Goal: Task Accomplishment & Management: Manage account settings

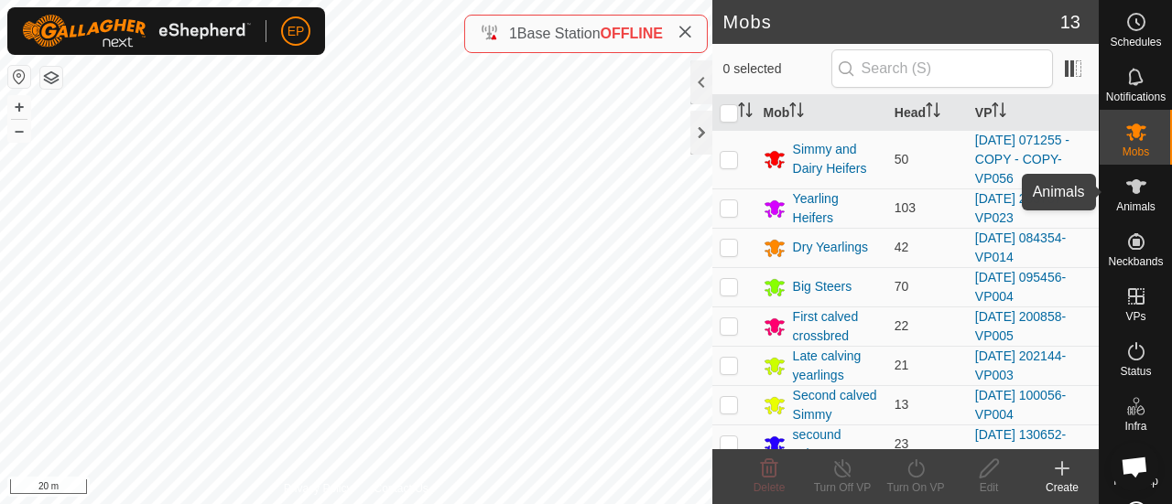
click at [1133, 198] on es-animals-svg-icon at bounding box center [1136, 186] width 33 height 29
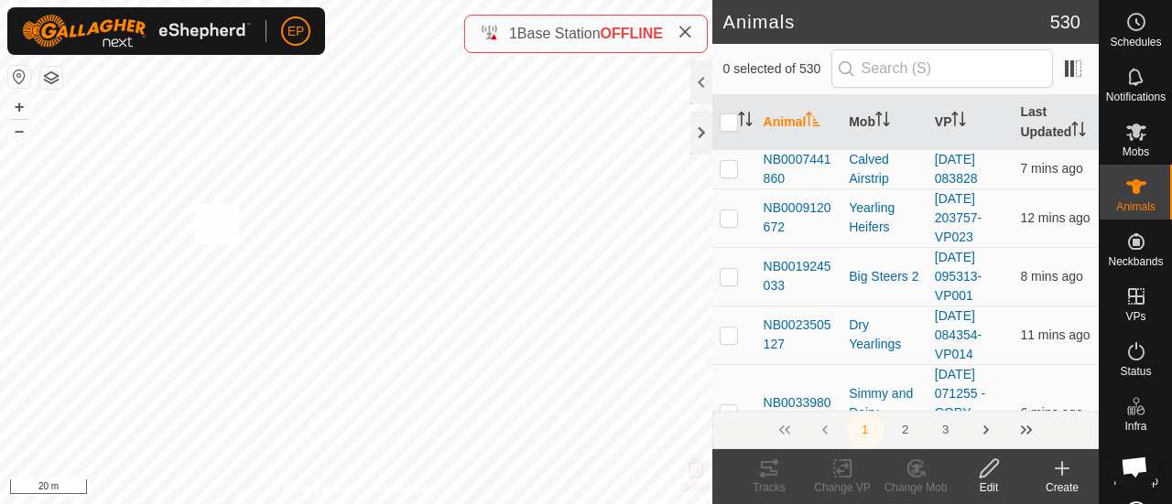
click at [194, 204] on div "NB1424088501 1424088501 REPLACEMENT ANGUS HEIFERS 2025-07-15 081550-VP015 + – ⇧…" at bounding box center [356, 252] width 712 height 504
click at [903, 468] on change-mob-svg-icon at bounding box center [915, 469] width 73 height 22
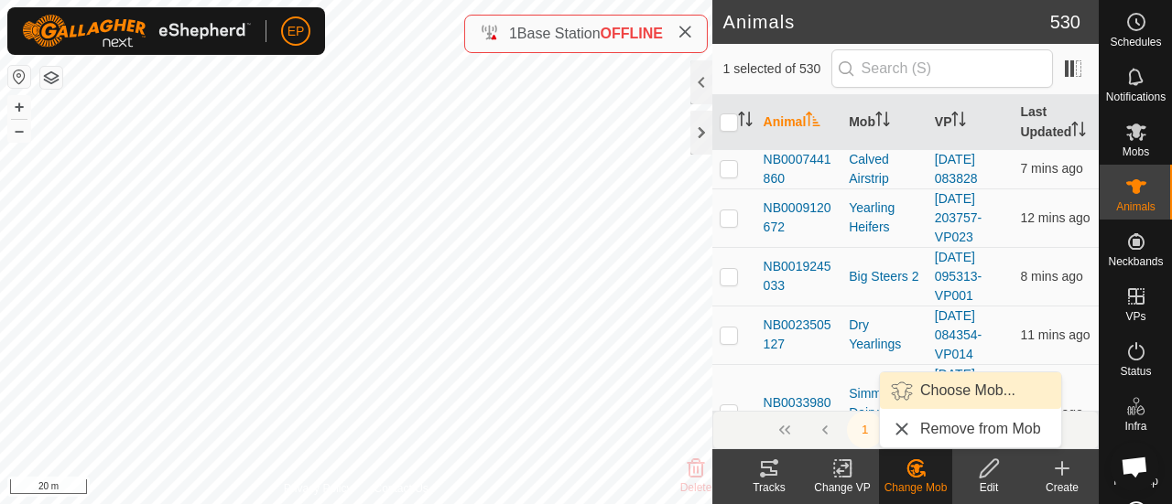
click at [944, 396] on link "Choose Mob..." at bounding box center [970, 391] width 181 height 37
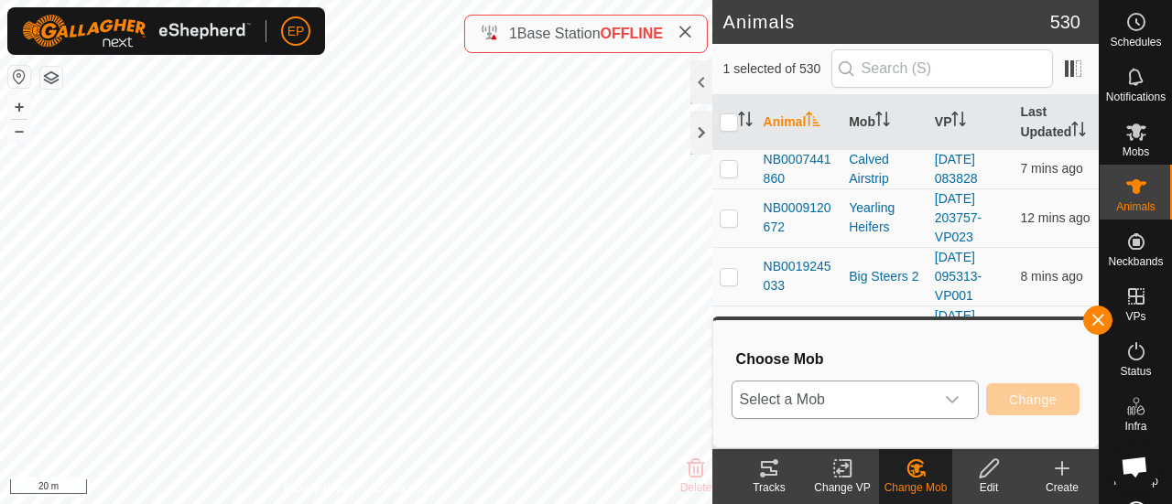
click at [888, 397] on span "Select a Mob" at bounding box center [832, 400] width 201 height 37
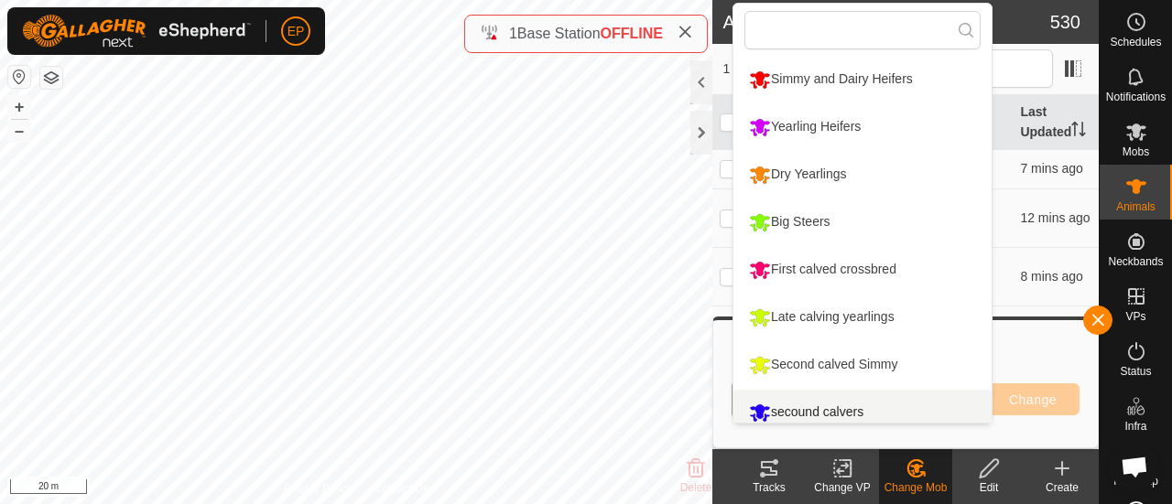
scroll to position [13, 0]
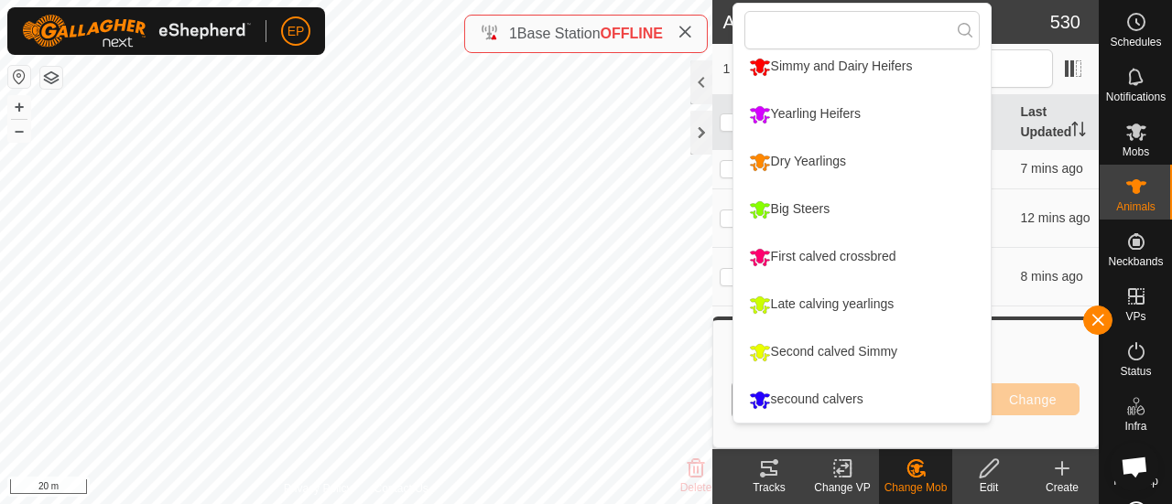
click at [842, 168] on li "Dry Yearlings" at bounding box center [862, 162] width 258 height 46
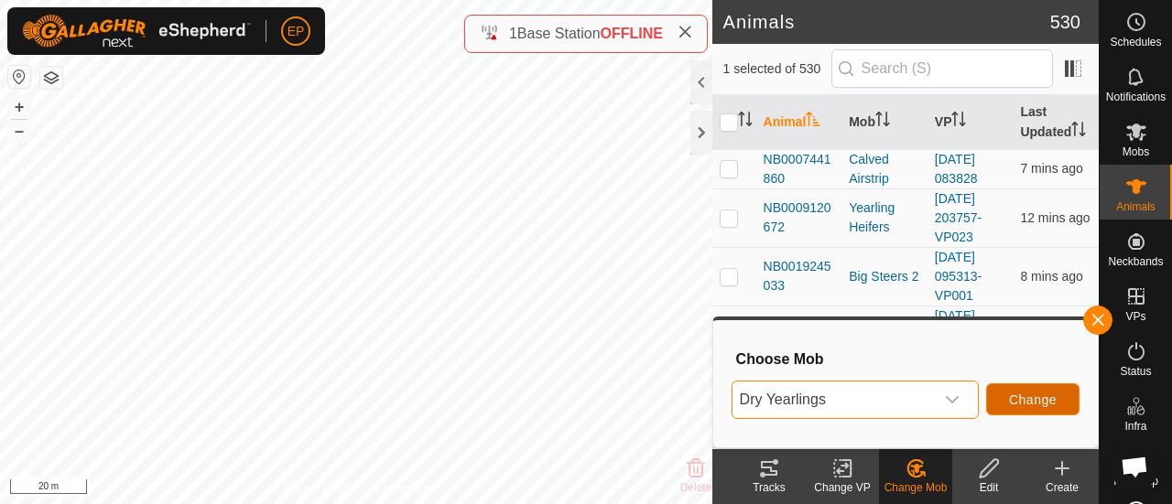
click at [1020, 393] on span "Change" at bounding box center [1033, 400] width 48 height 15
checkbox input "false"
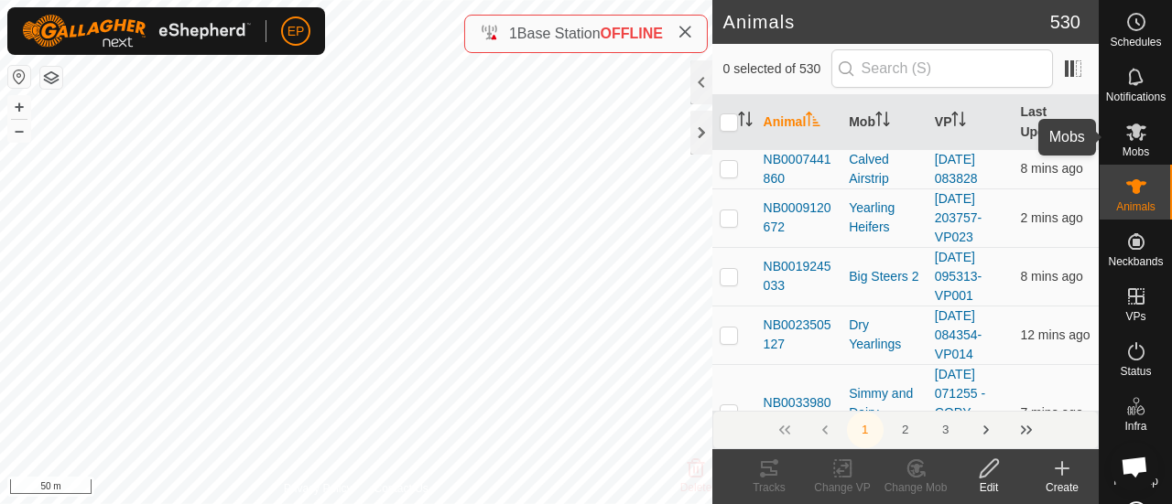
click at [1128, 149] on span "Mobs" at bounding box center [1135, 151] width 27 height 11
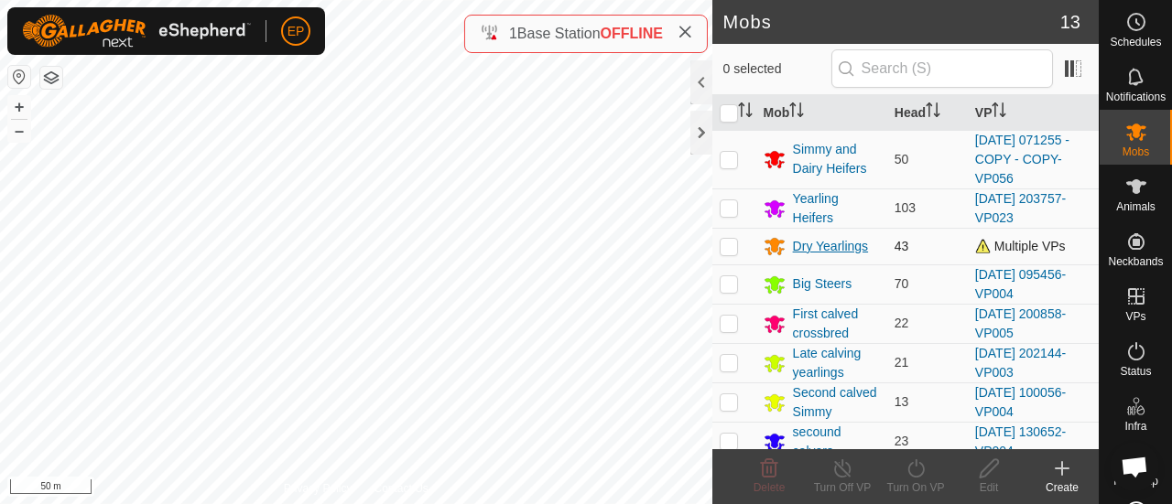
click at [826, 239] on div "Dry Yearlings" at bounding box center [831, 246] width 76 height 19
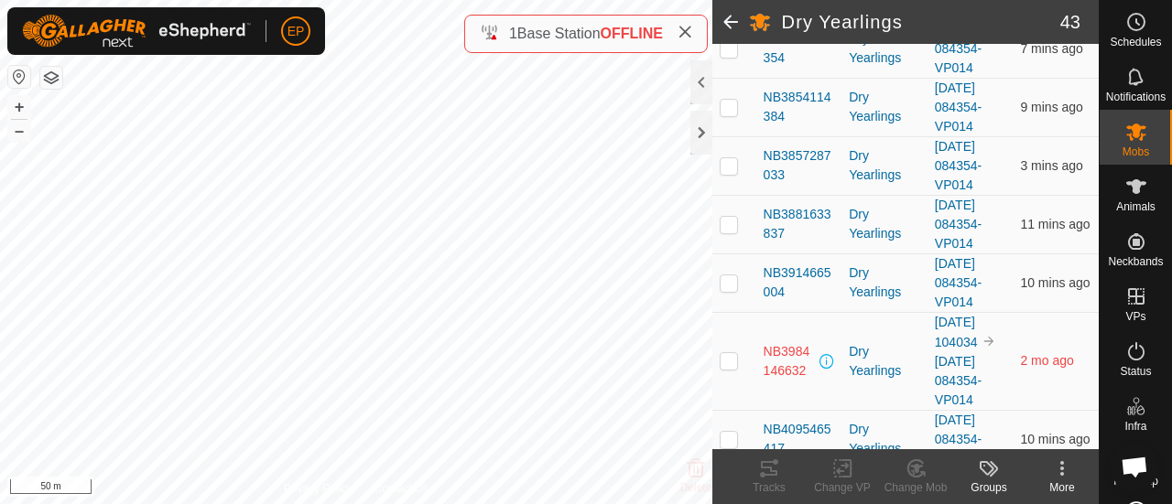
scroll to position [2406, 0]
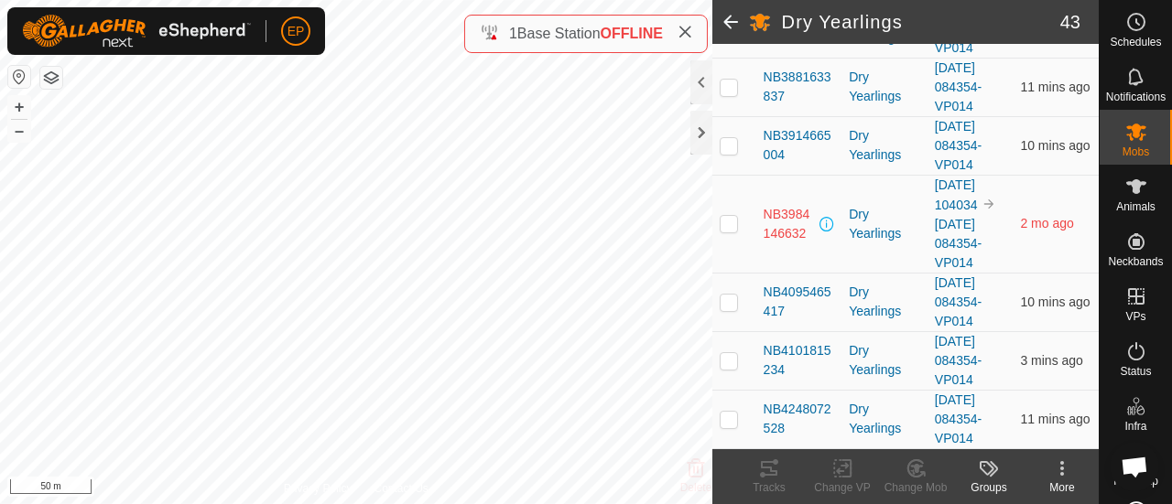
click at [728, 231] on p-checkbox at bounding box center [729, 223] width 18 height 15
checkbox input "true"
click at [1065, 468] on icon at bounding box center [1062, 469] width 22 height 22
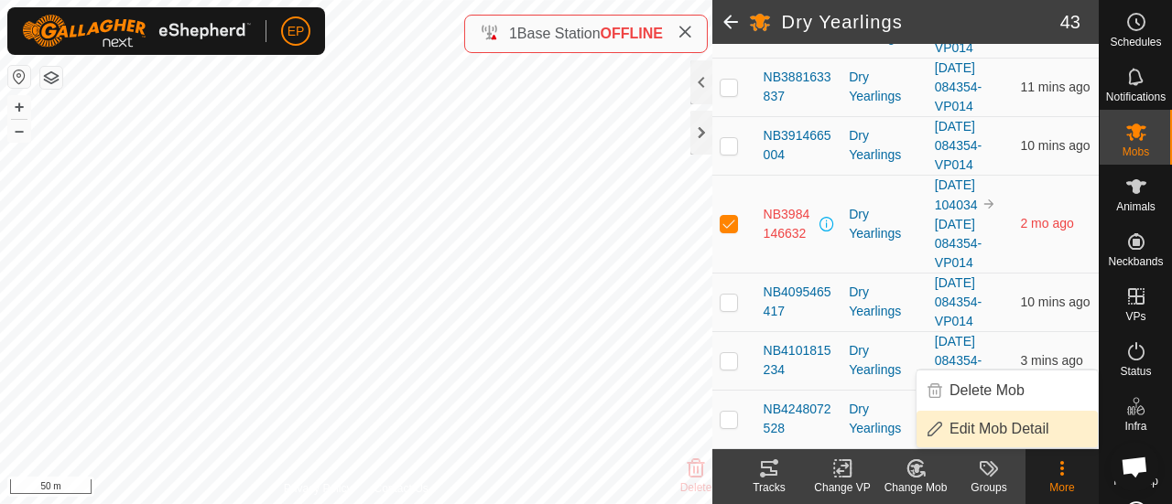
click at [910, 481] on div "Change Mob" at bounding box center [915, 488] width 73 height 16
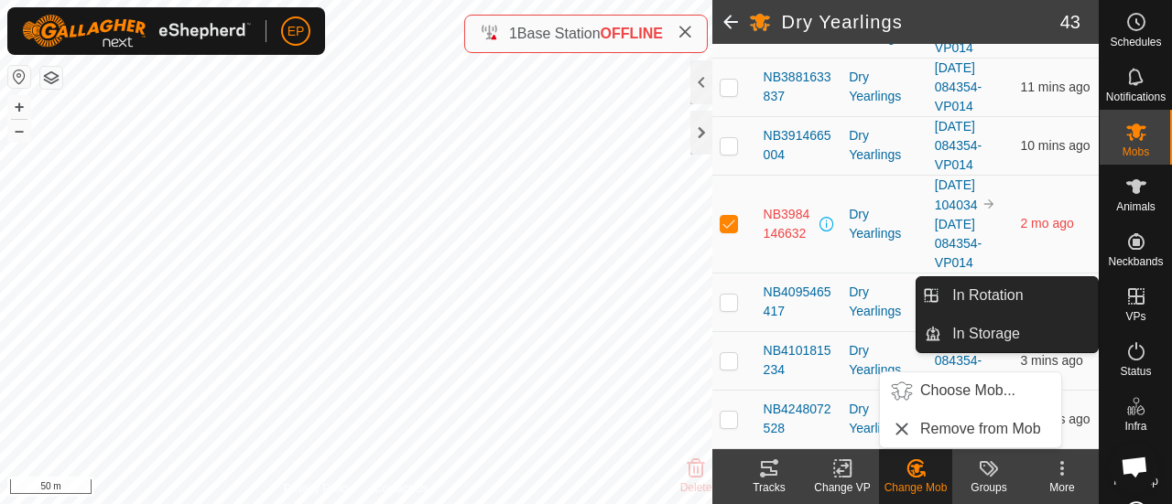
click at [1131, 299] on icon at bounding box center [1136, 297] width 22 height 22
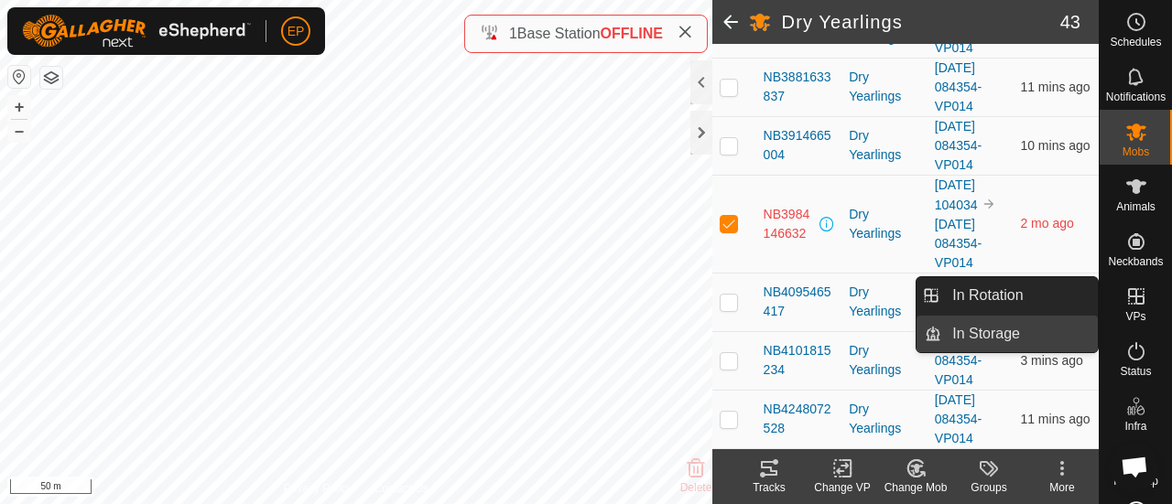
click at [987, 333] on link "In Storage" at bounding box center [1019, 334] width 157 height 37
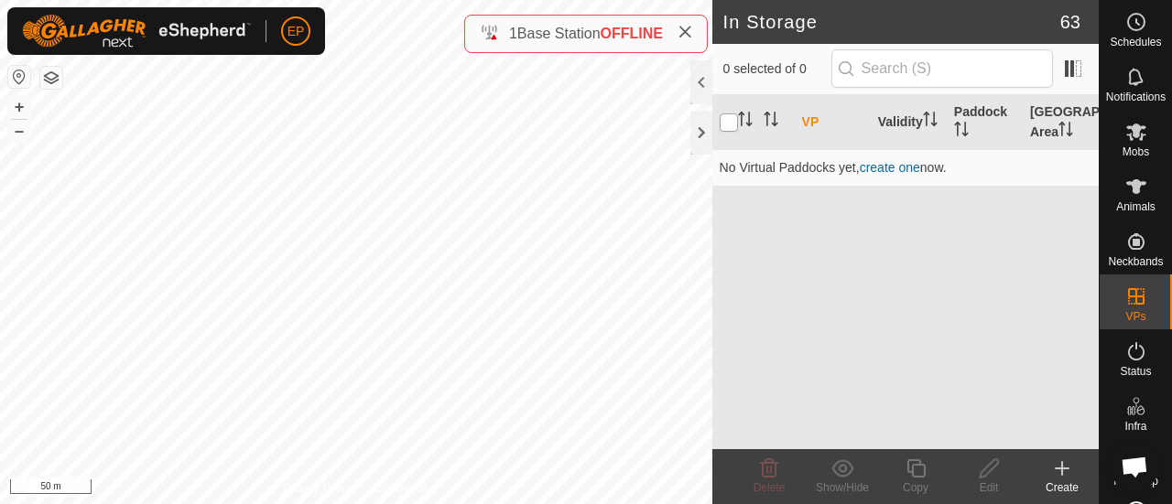
click at [728, 123] on input "checkbox" at bounding box center [729, 123] width 18 height 18
checkbox input "true"
click at [1130, 144] on es-mob-svg-icon at bounding box center [1136, 131] width 33 height 29
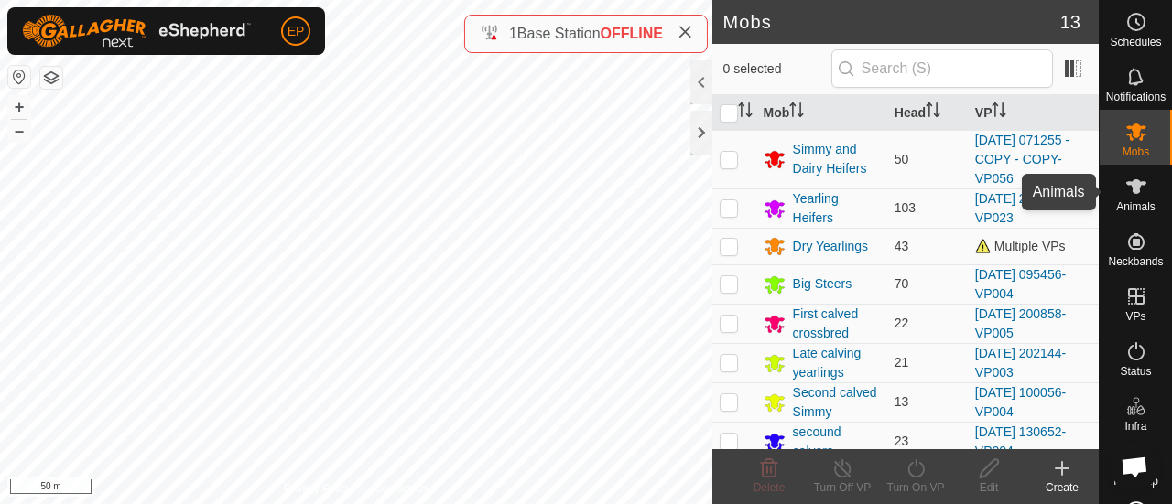
click at [1137, 203] on span "Animals" at bounding box center [1135, 206] width 39 height 11
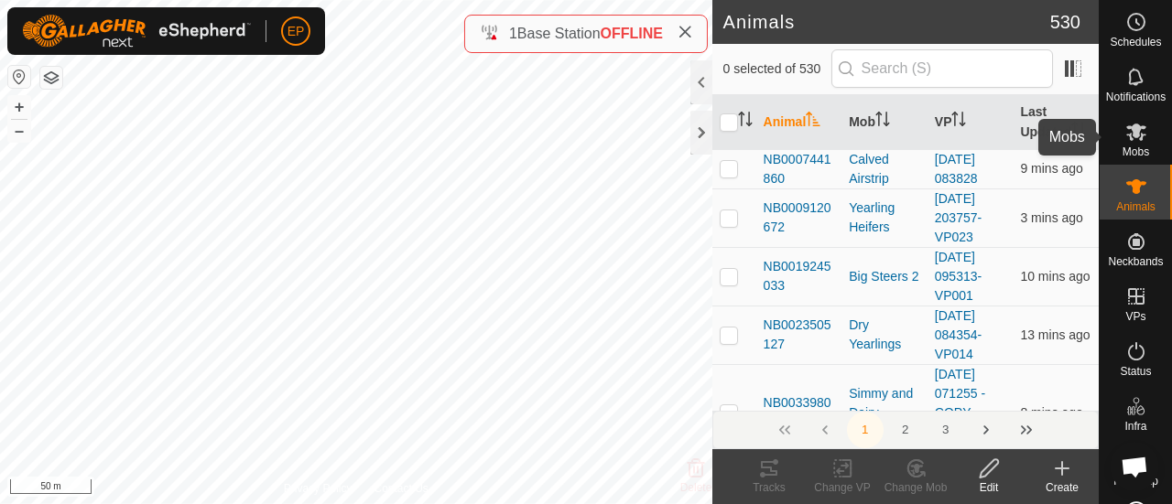
drag, startPoint x: 1138, startPoint y: 148, endPoint x: 1144, endPoint y: 139, distance: 10.7
click at [1144, 139] on div "Mobs" at bounding box center [1136, 137] width 72 height 55
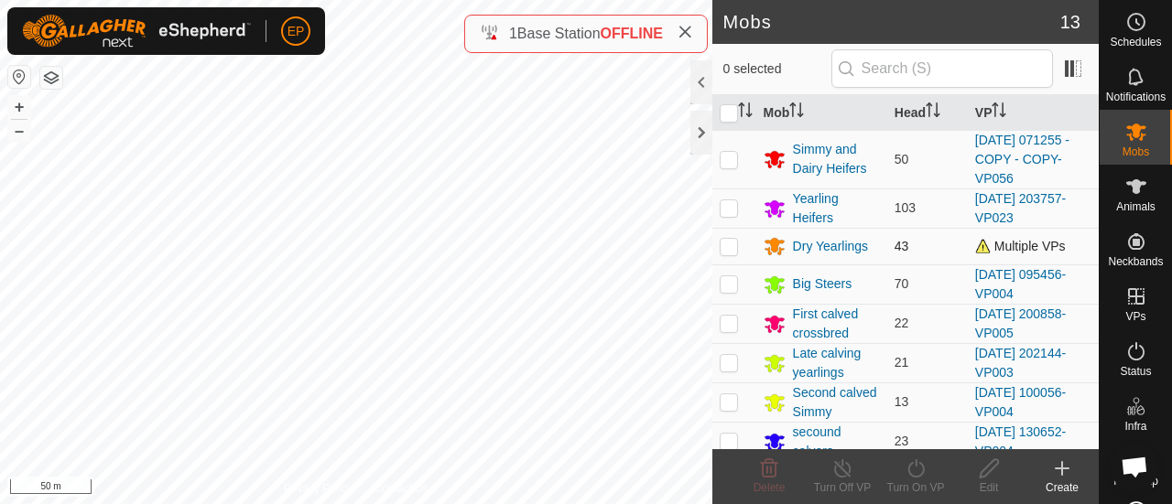
click at [730, 241] on p-checkbox at bounding box center [729, 246] width 18 height 15
checkbox input "true"
click at [909, 472] on icon at bounding box center [916, 469] width 23 height 22
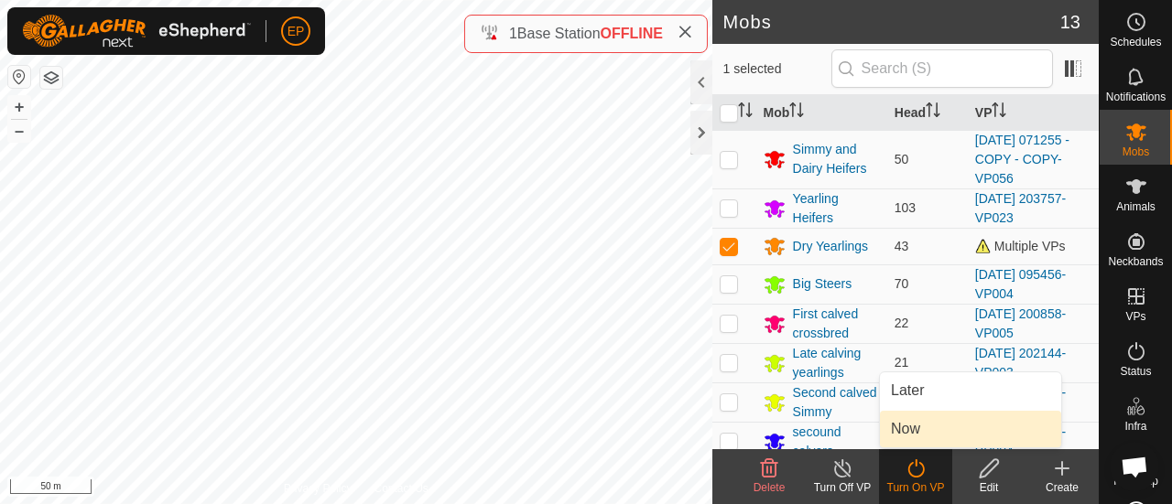
click at [910, 435] on link "Now" at bounding box center [970, 429] width 181 height 37
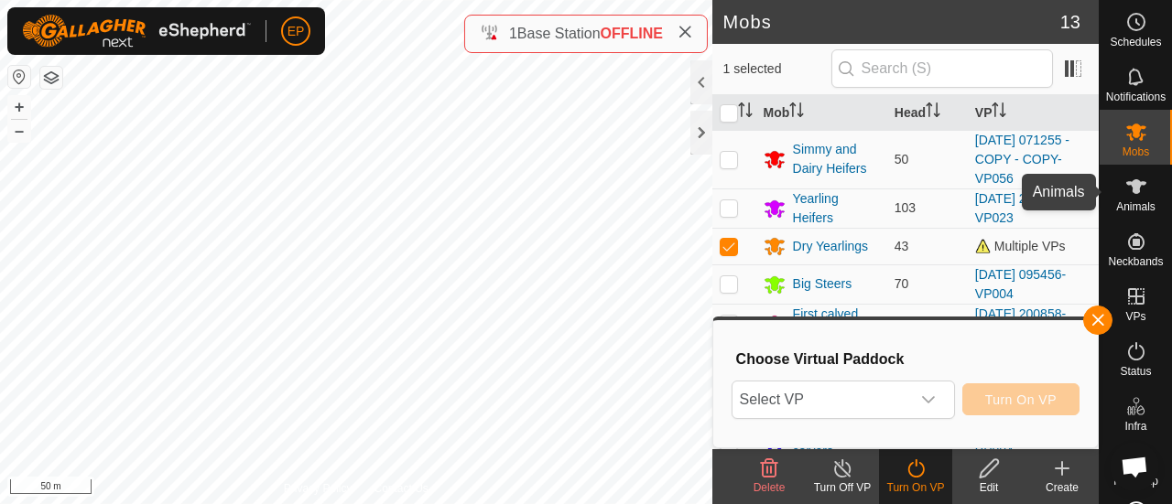
click at [1116, 212] on span "Animals" at bounding box center [1135, 206] width 39 height 11
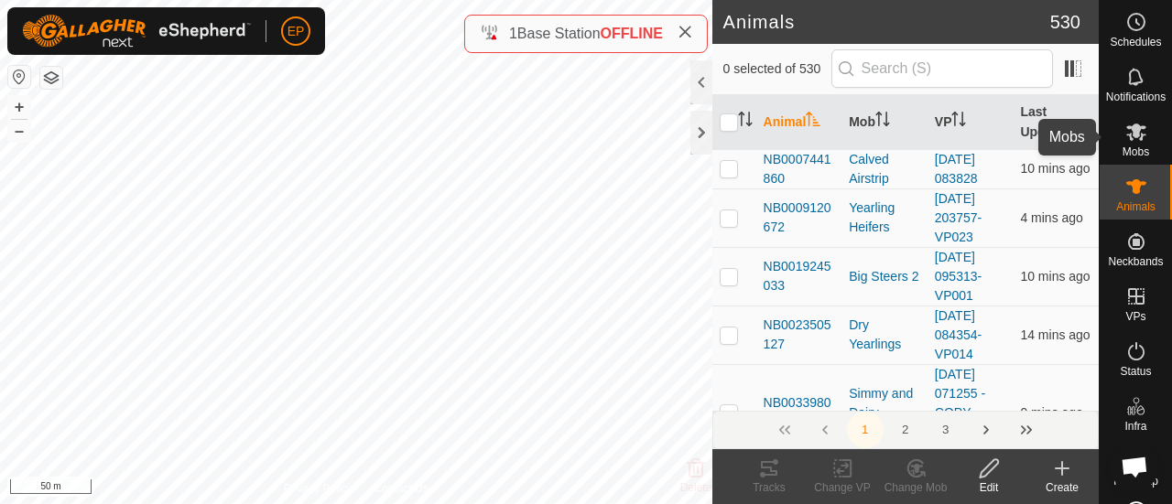
click at [1129, 147] on span "Mobs" at bounding box center [1135, 151] width 27 height 11
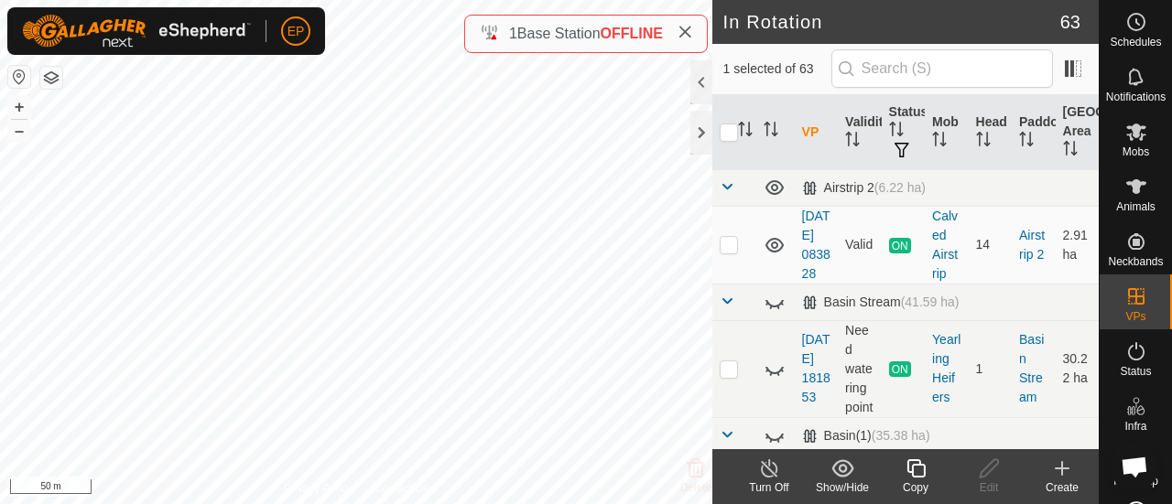
checkbox input "false"
checkbox input "true"
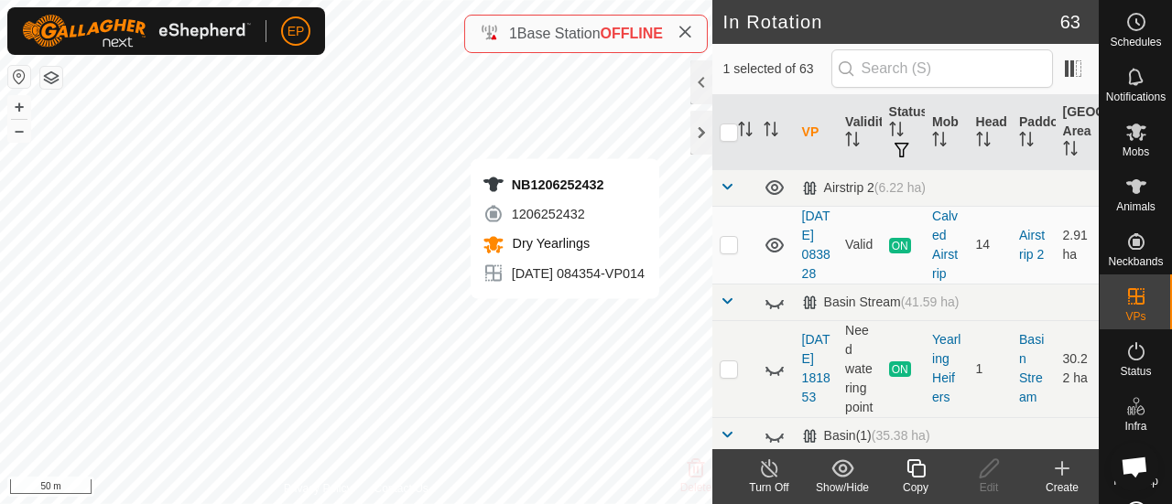
click at [917, 469] on icon at bounding box center [916, 469] width 23 height 22
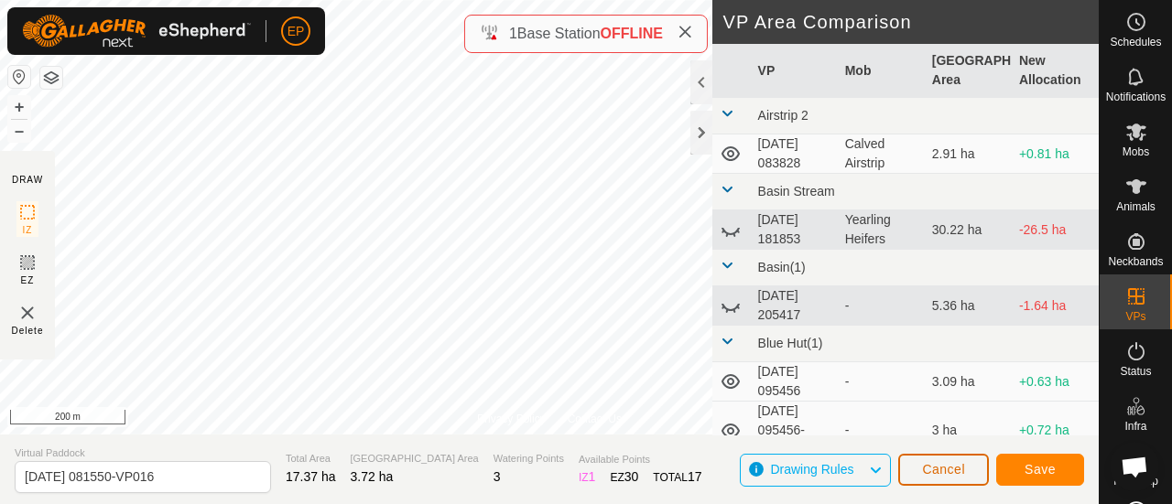
click at [949, 468] on span "Cancel" at bounding box center [943, 469] width 43 height 15
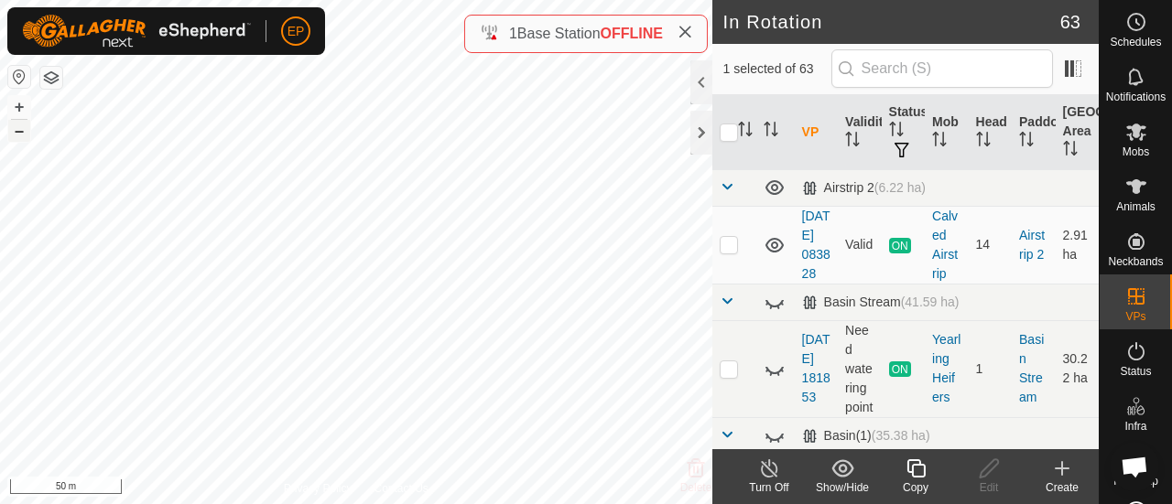
checkbox input "false"
checkbox input "true"
checkbox input "false"
checkbox input "true"
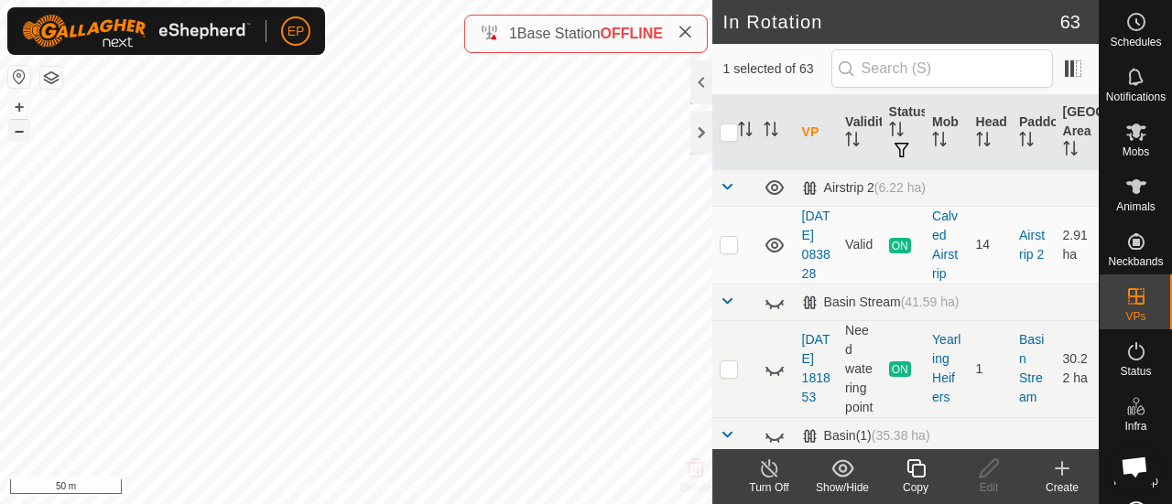
checkbox input "false"
click at [161, 273] on div "NB1424088501 1424088501 Dry Yearlings 2025-07-15 081550-VP015 + – ⇧ i 50 m" at bounding box center [356, 252] width 712 height 504
checkbox input "true"
click at [161, 273] on div "NB1424088501 1424088501 Dry Yearlings 2025-07-15 081550-VP015 + – ⇧ i 50 m" at bounding box center [356, 252] width 712 height 504
checkbox input "true"
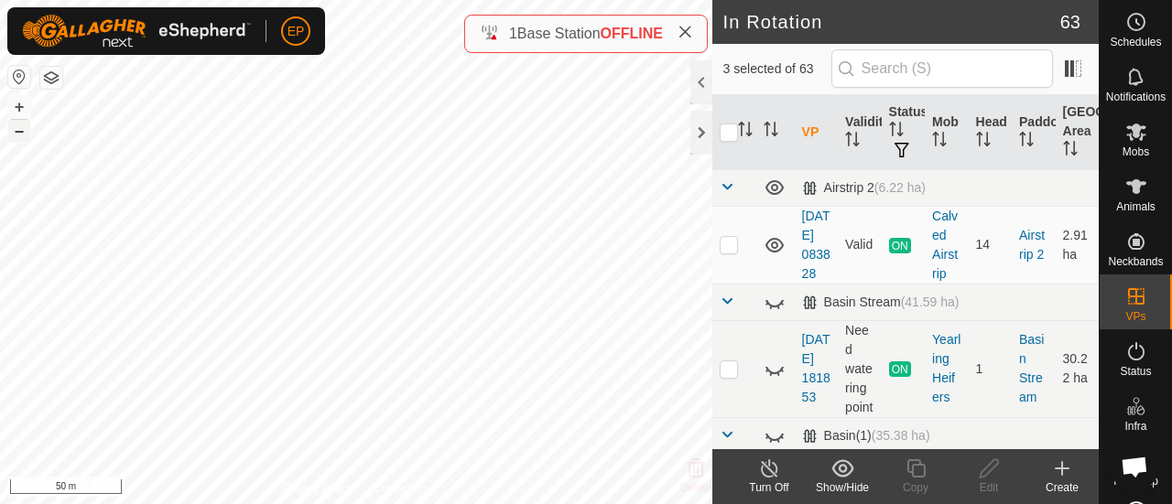
click at [161, 273] on div "NB1424088501 1424088501 Dry Yearlings 2025-07-15 081550-VP015 + – ⇧ i 50 m" at bounding box center [356, 252] width 712 height 504
checkbox input "true"
click at [161, 273] on div "NB1424088501 1424088501 Dry Yearlings 2025-07-15 081550-VP015 + – ⇧ i 50 m" at bounding box center [356, 252] width 712 height 504
checkbox input "true"
click at [127, 308] on div "+ – ⇧ i 100 m" at bounding box center [356, 252] width 712 height 504
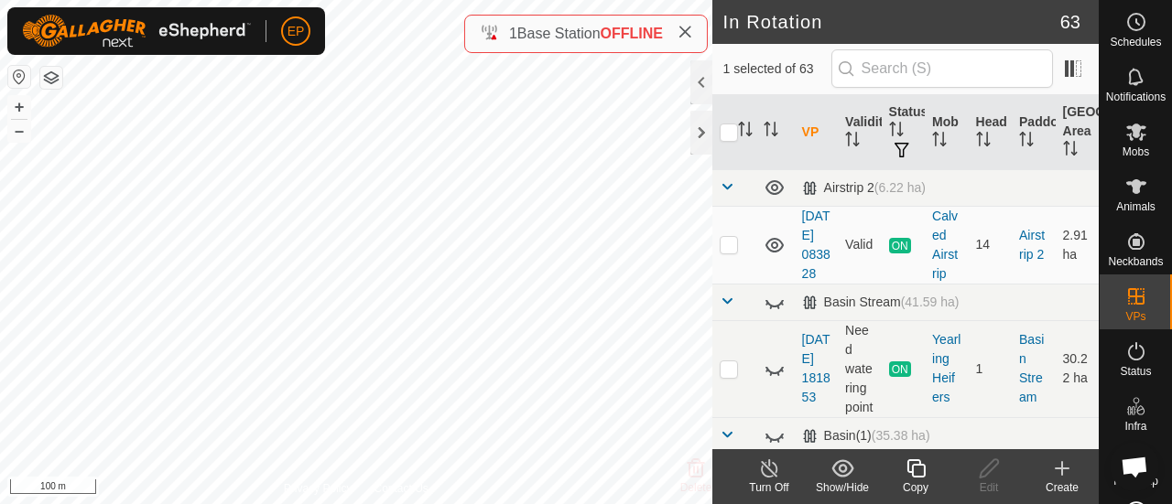
checkbox input "false"
checkbox input "true"
click at [125, 193] on div "+ – ⇧ i 100 m" at bounding box center [356, 252] width 712 height 504
checkbox input "true"
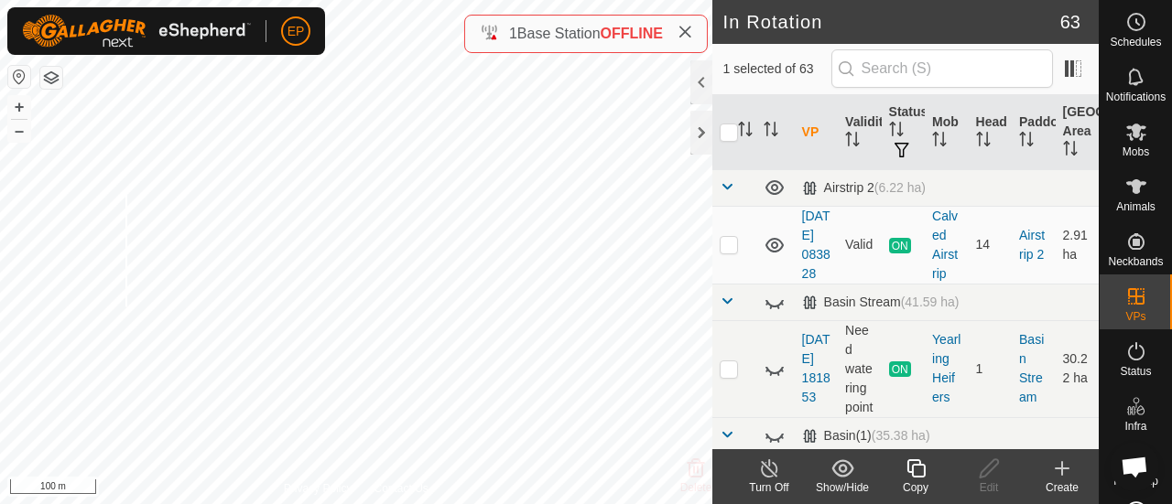
checkbox input "true"
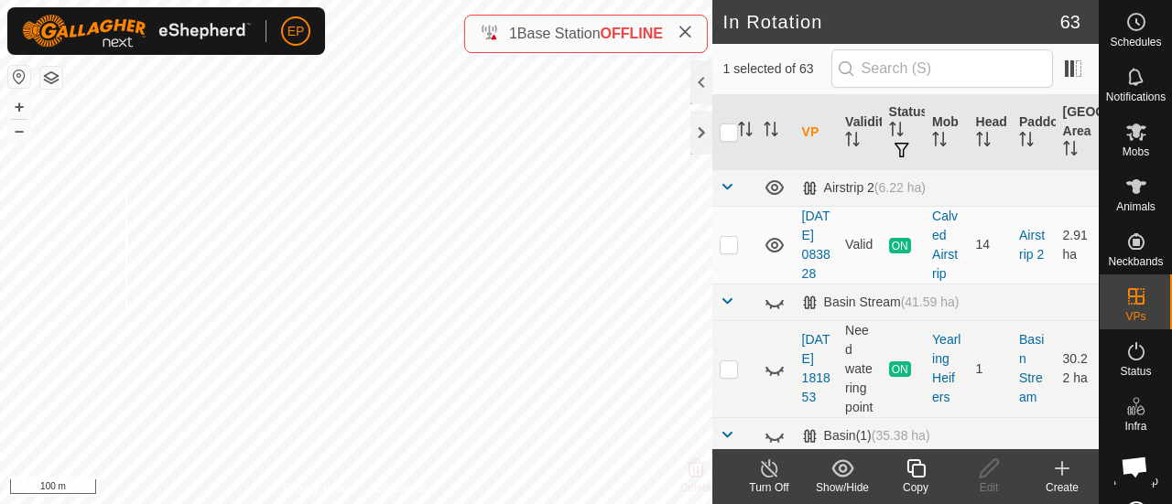
checkbox input "true"
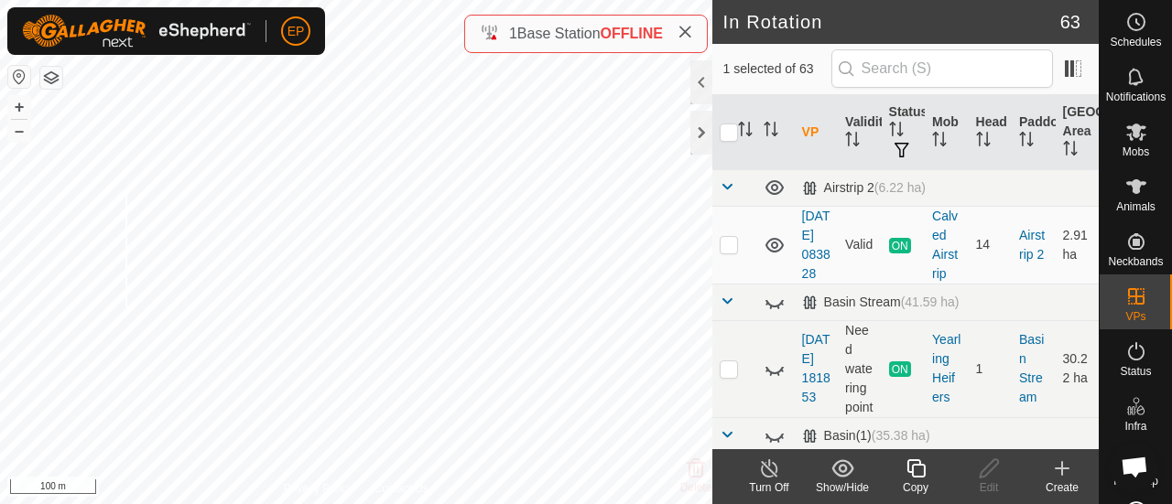
checkbox input "true"
checkbox input "false"
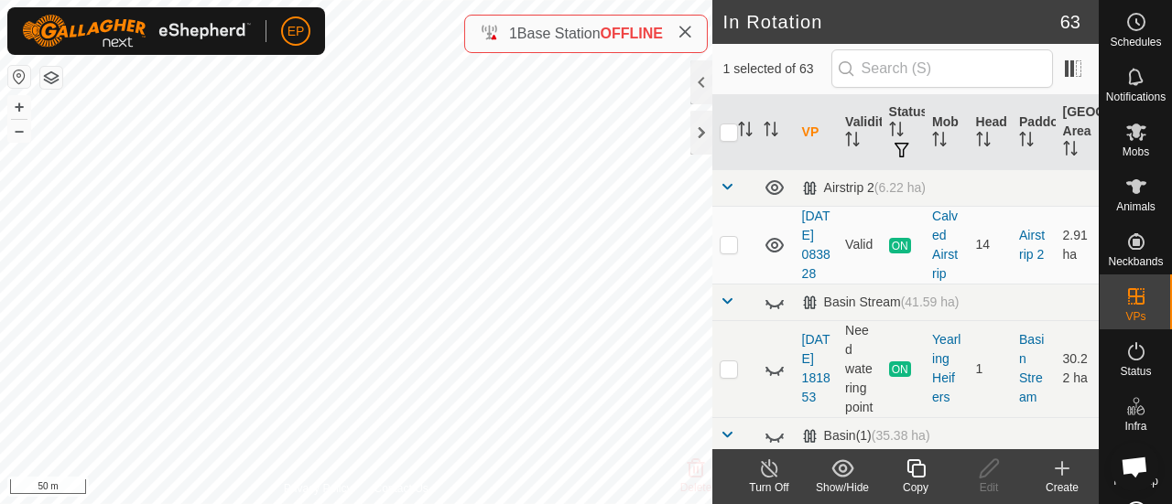
checkbox input "true"
checkbox input "false"
checkbox input "true"
checkbox input "false"
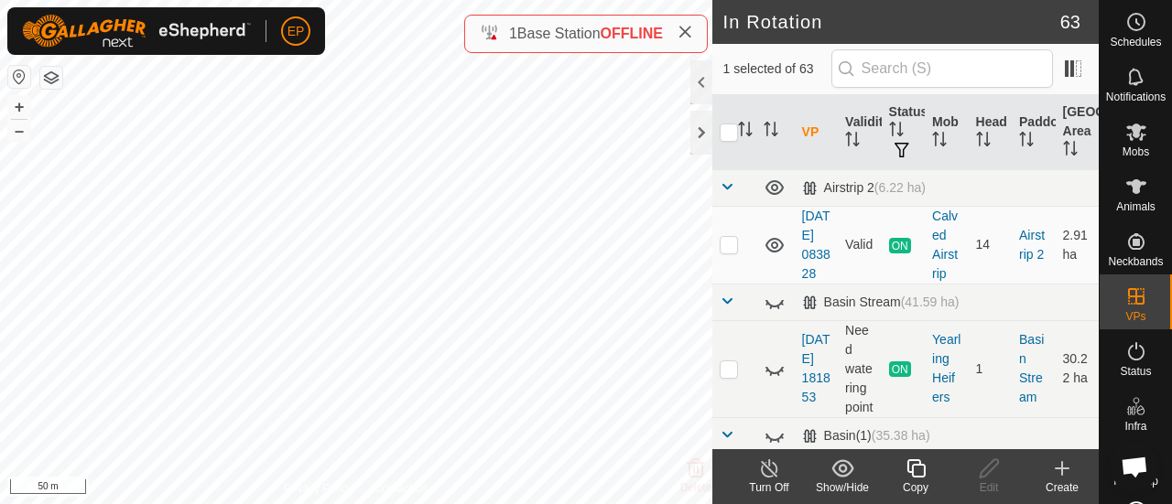
click at [916, 470] on icon at bounding box center [916, 469] width 23 height 22
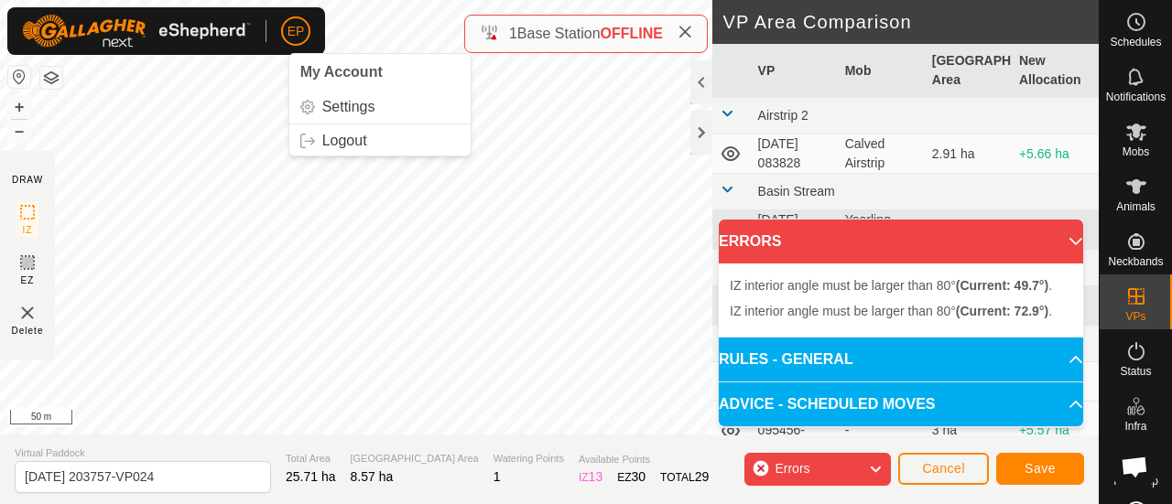
click at [545, 0] on html "EP My Account Settings Logout Schedules Notifications Mobs Animals Neckbands VP…" at bounding box center [586, 252] width 1172 height 504
click at [316, 0] on html "EP My Account Settings Logout Schedules Notifications Mobs Animals Neckbands VP…" at bounding box center [586, 252] width 1172 height 504
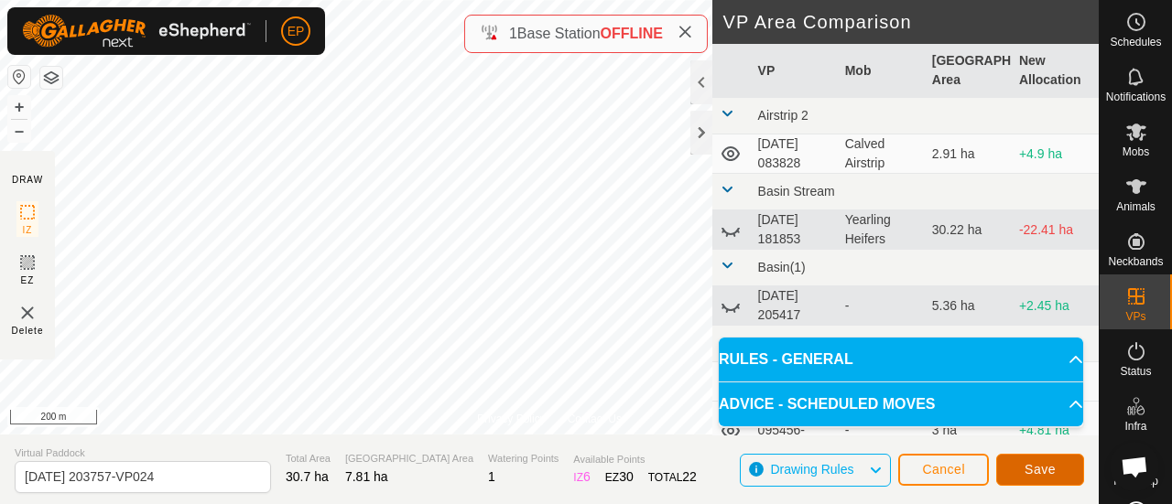
click at [1033, 462] on span "Save" at bounding box center [1040, 469] width 31 height 15
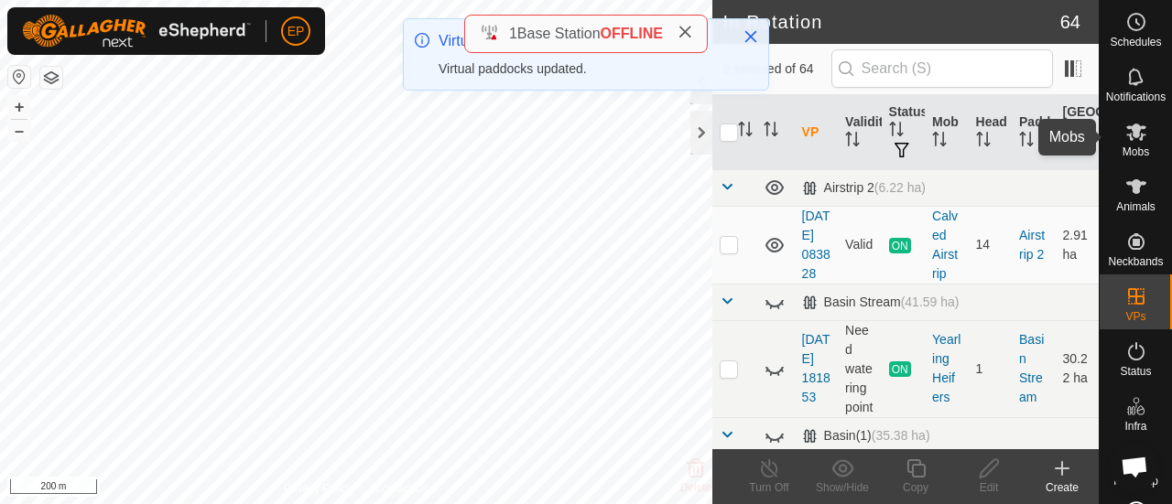
click at [1133, 143] on es-mob-svg-icon at bounding box center [1136, 131] width 33 height 29
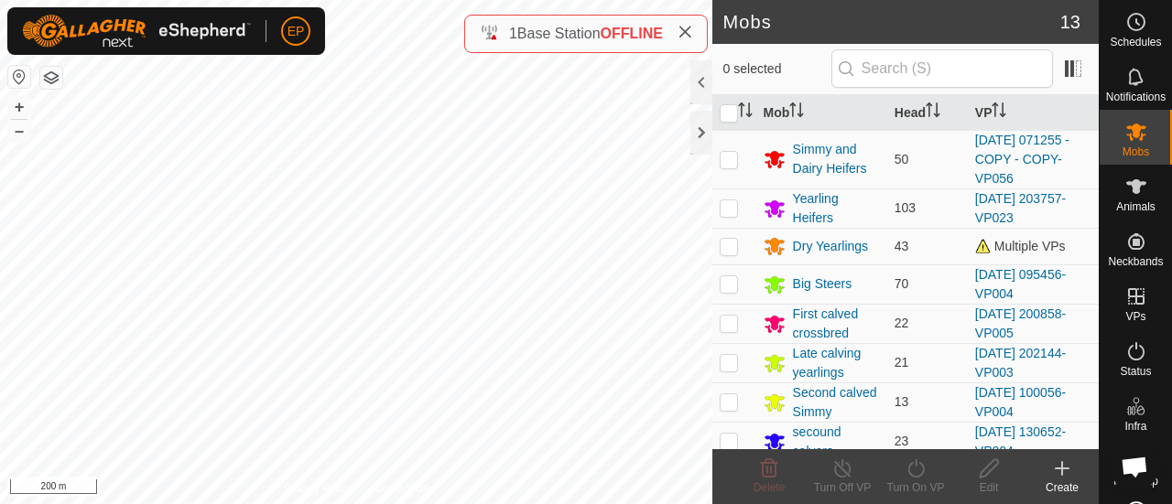
click at [1068, 471] on icon at bounding box center [1062, 469] width 22 height 22
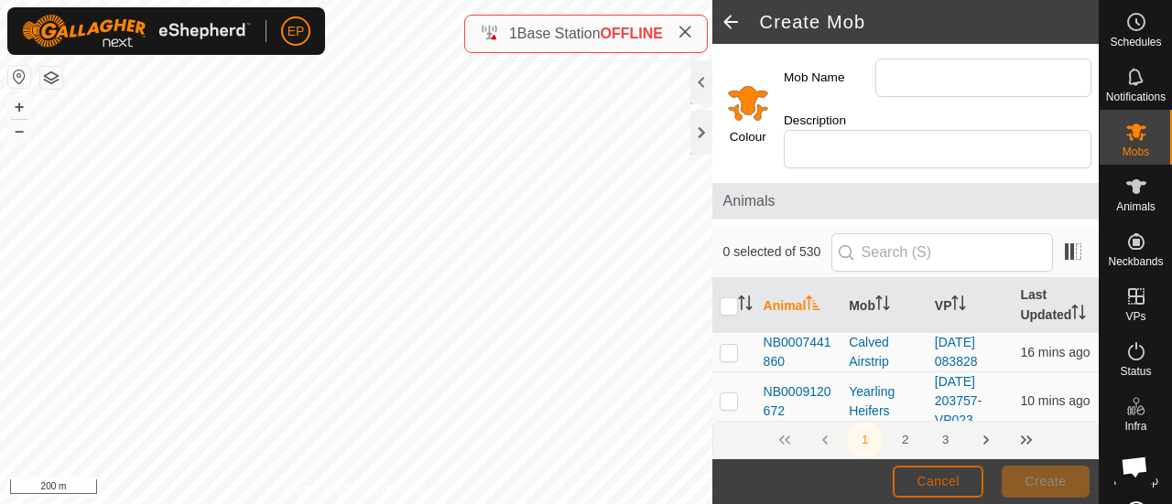
click at [936, 473] on button "Cancel" at bounding box center [938, 482] width 91 height 32
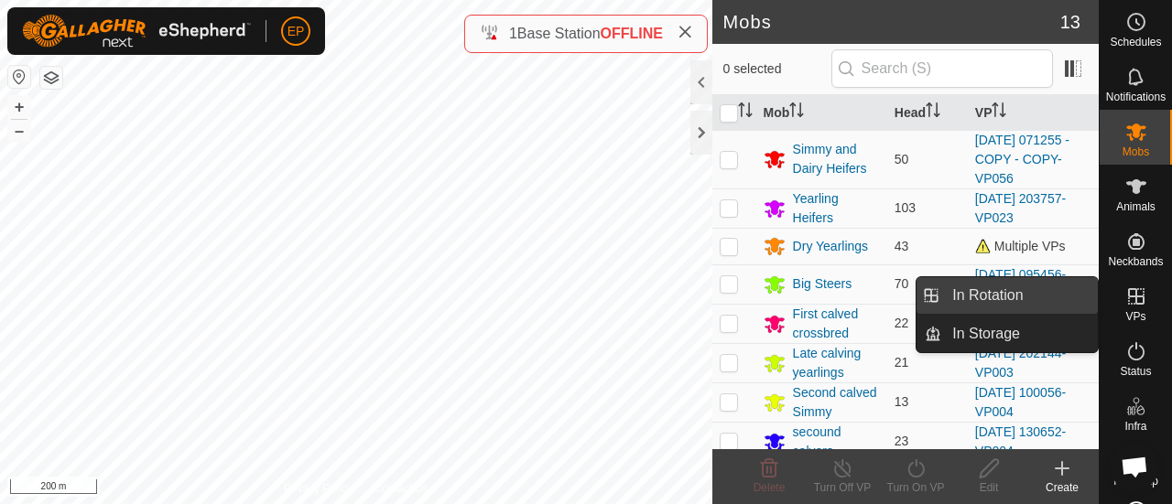
click at [1006, 296] on link "In Rotation" at bounding box center [1019, 295] width 157 height 37
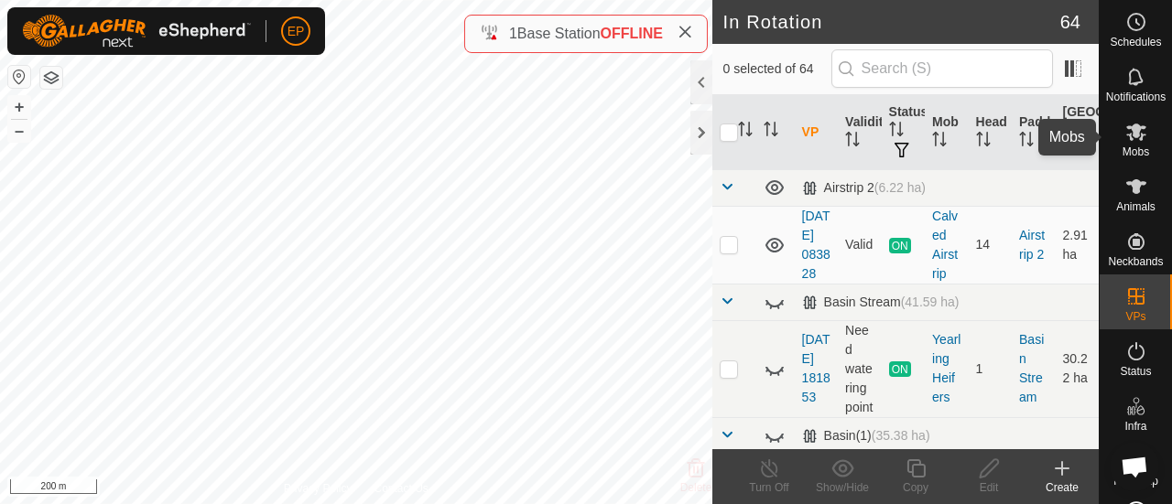
click at [1134, 125] on icon at bounding box center [1136, 132] width 22 height 22
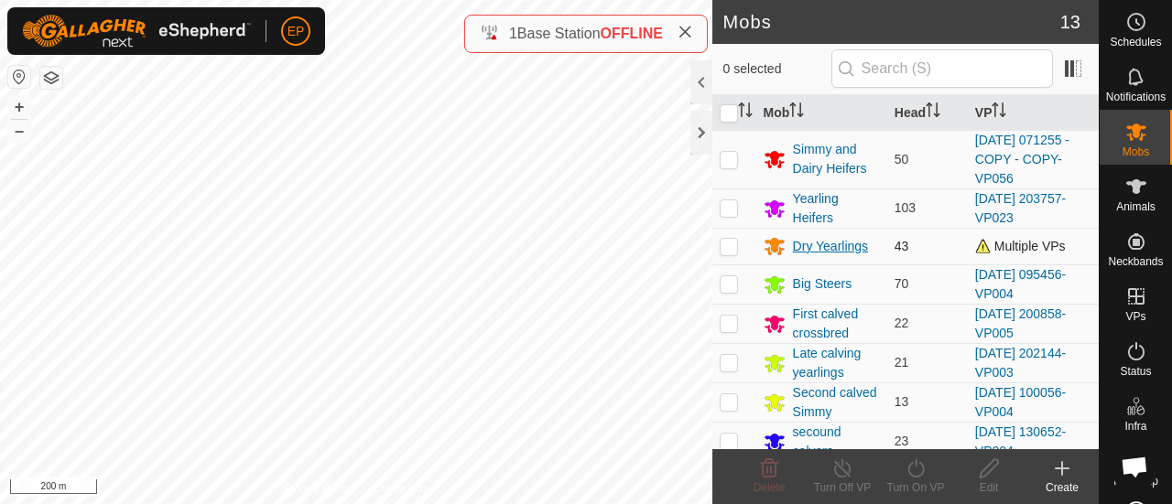
click at [827, 249] on div "Dry Yearlings" at bounding box center [831, 246] width 76 height 19
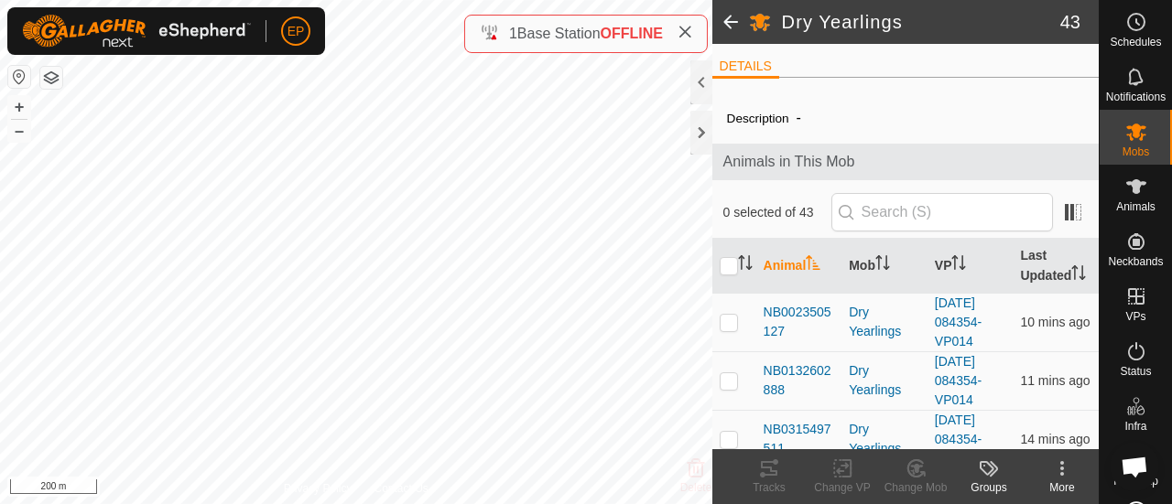
click at [1057, 475] on icon at bounding box center [1062, 469] width 22 height 22
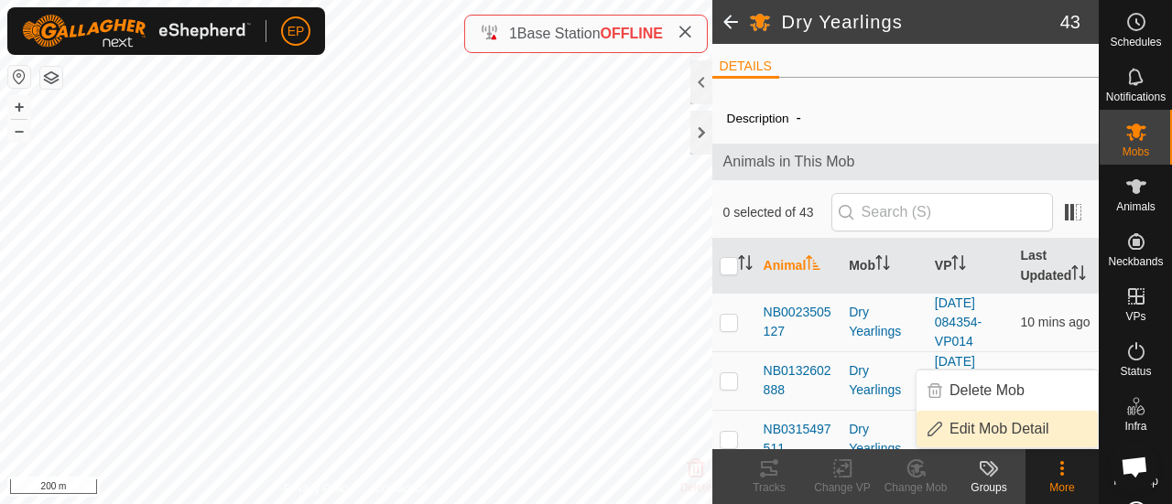
click at [1013, 429] on link "Edit Mob Detail" at bounding box center [1006, 429] width 181 height 37
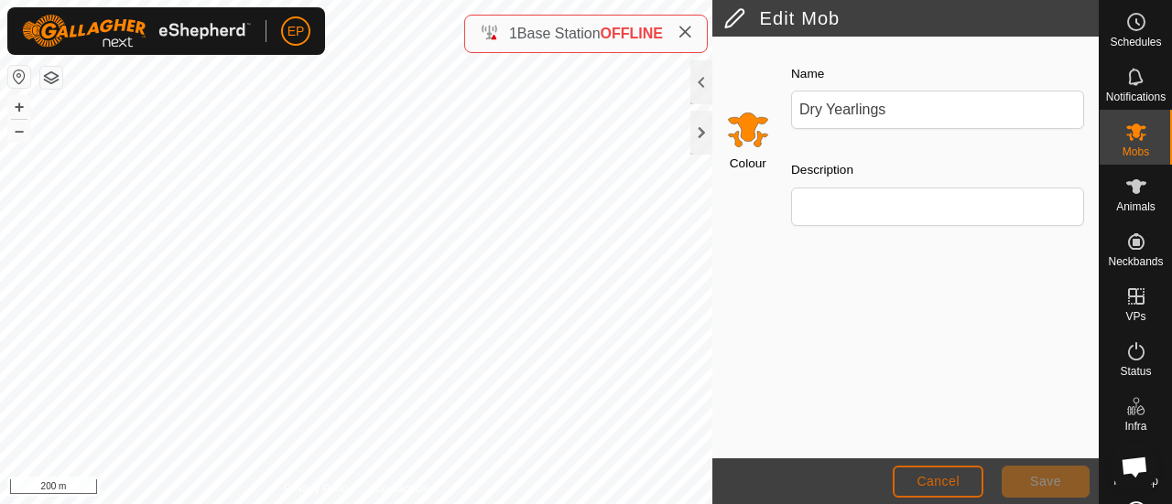
click at [934, 486] on span "Cancel" at bounding box center [937, 481] width 43 height 15
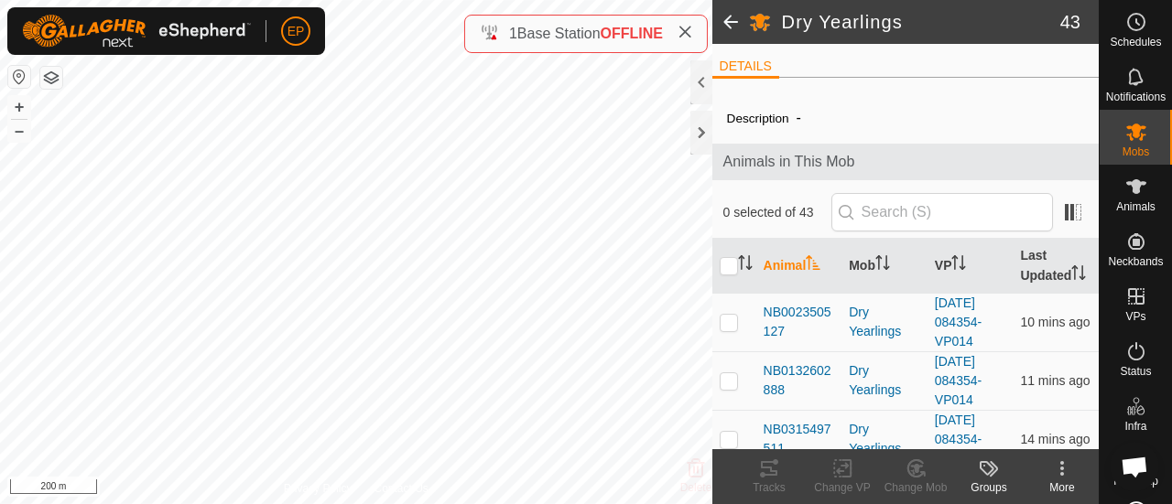
click at [1060, 479] on icon at bounding box center [1062, 469] width 22 height 22
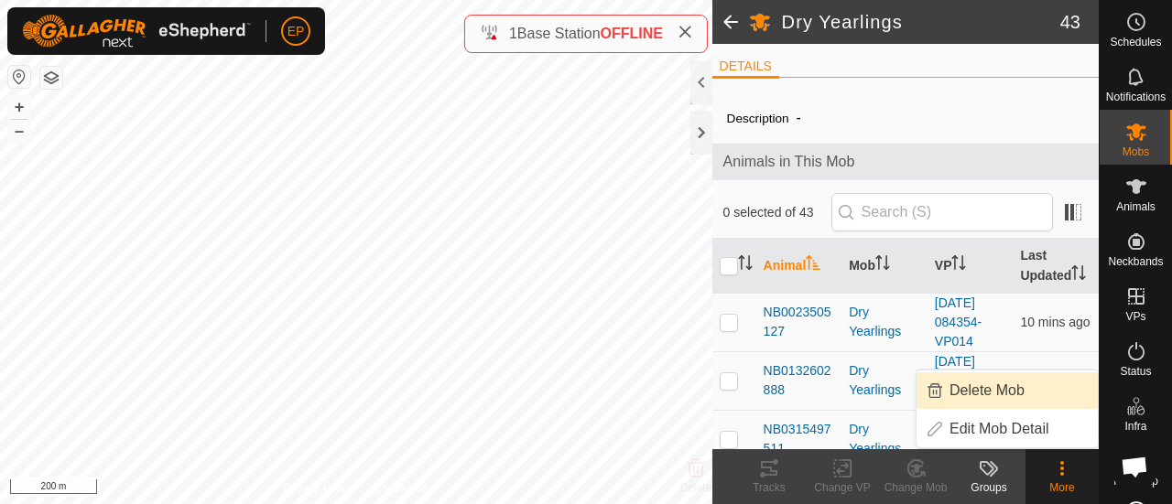
click at [725, 18] on span at bounding box center [730, 22] width 37 height 44
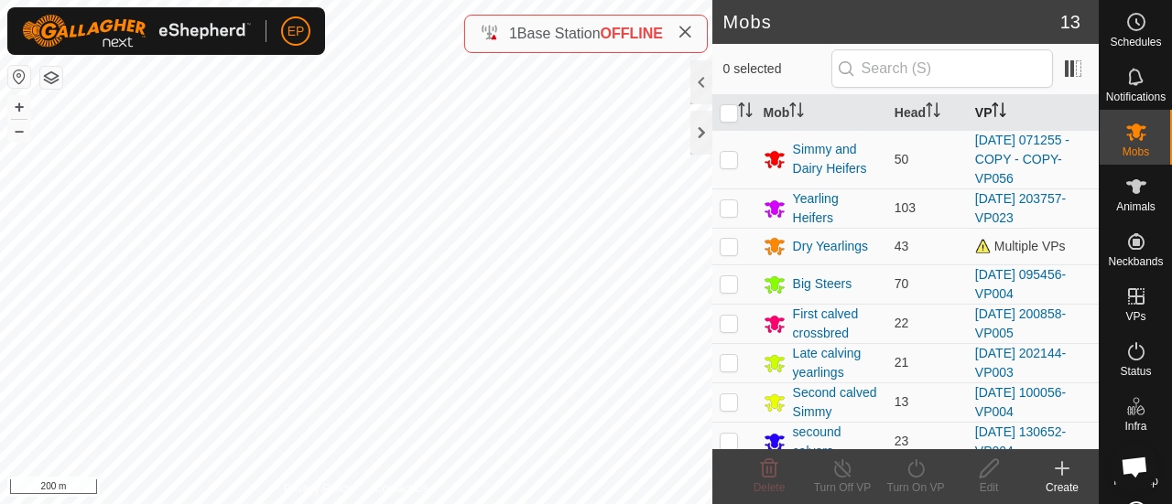
click at [980, 106] on th "VP" at bounding box center [1033, 113] width 131 height 36
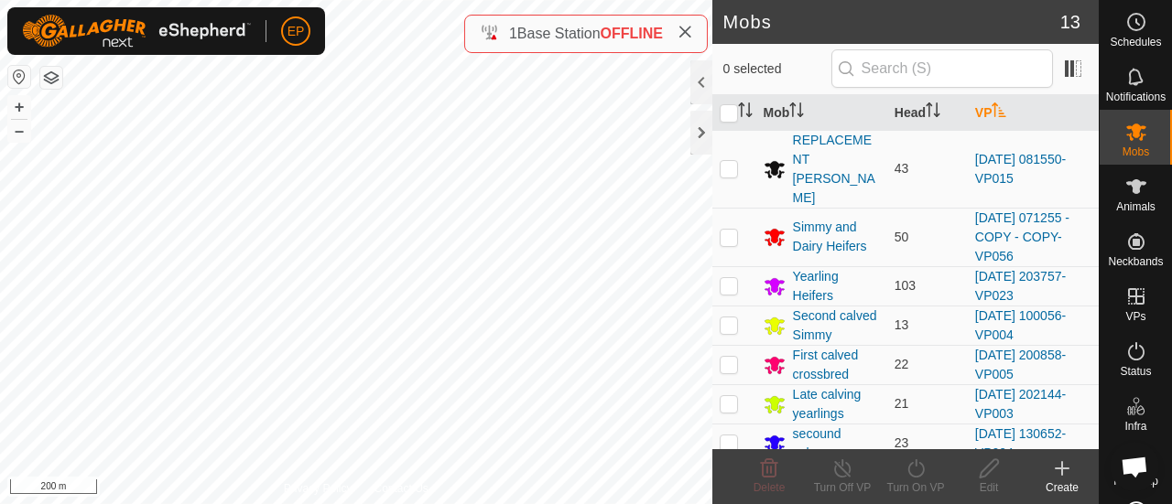
click at [980, 106] on th "VP" at bounding box center [1033, 113] width 131 height 36
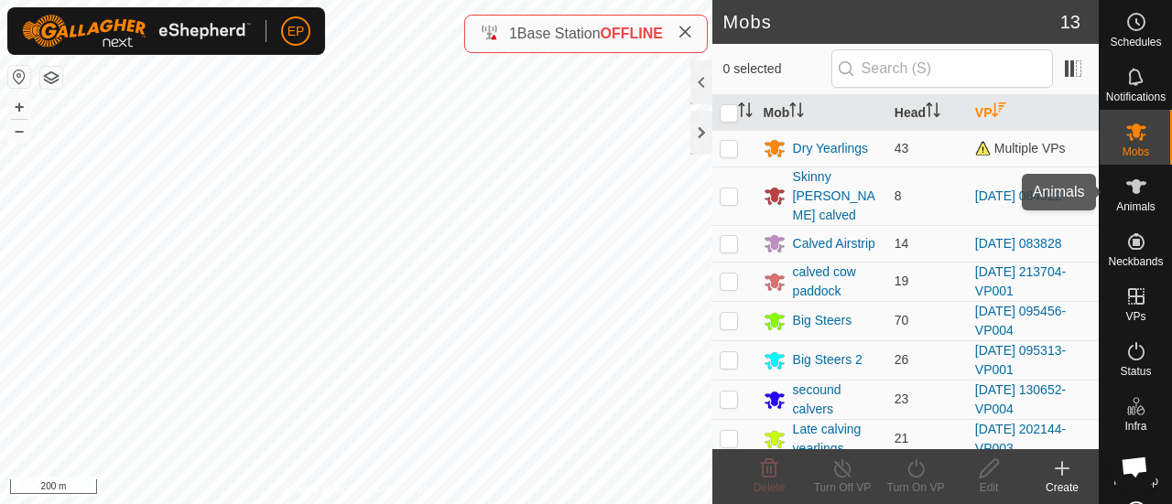
click at [1125, 192] on icon at bounding box center [1136, 187] width 22 height 22
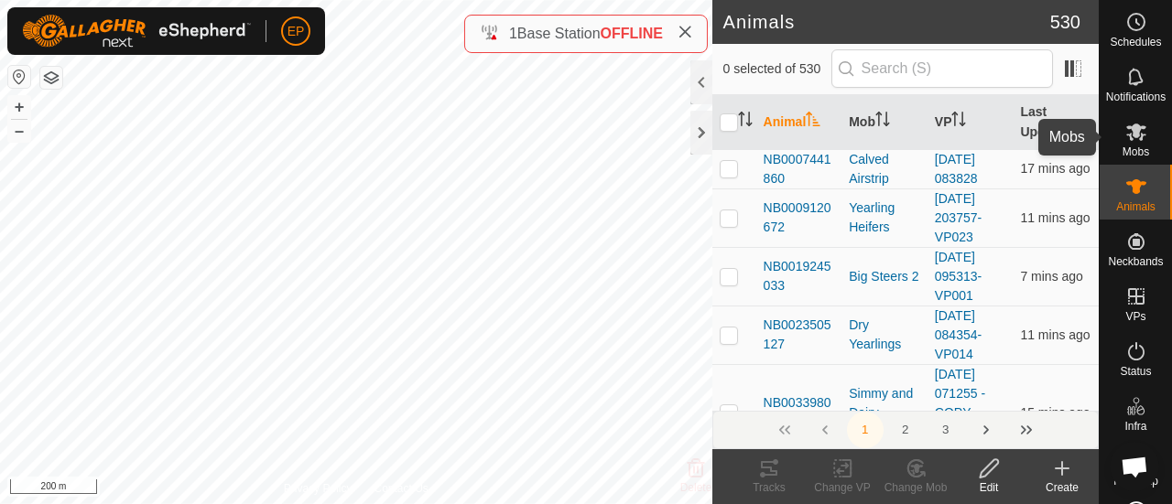
click at [1130, 151] on span "Mobs" at bounding box center [1135, 151] width 27 height 11
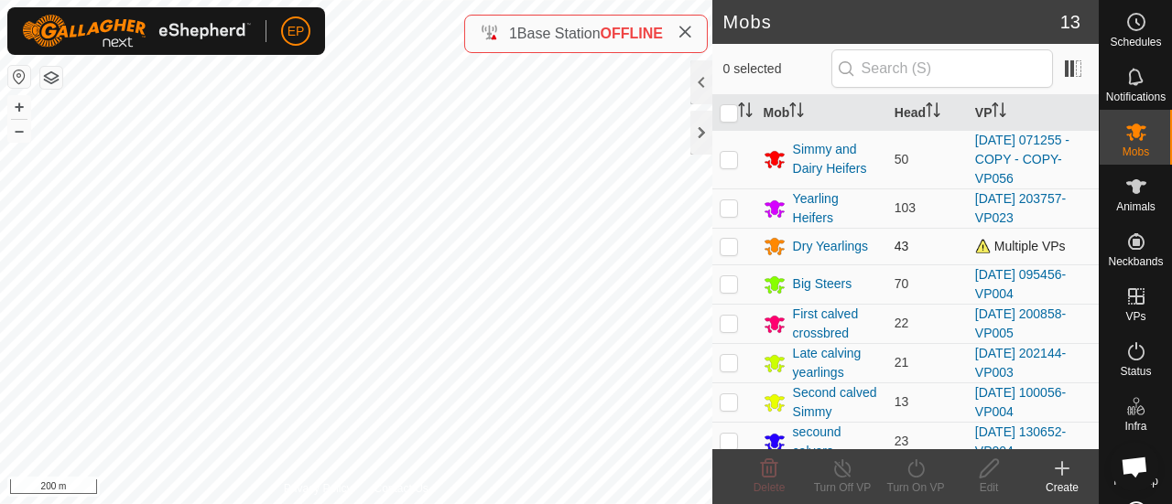
click at [734, 245] on p-checkbox at bounding box center [729, 246] width 18 height 15
checkbox input "true"
click at [917, 476] on icon at bounding box center [915, 469] width 16 height 18
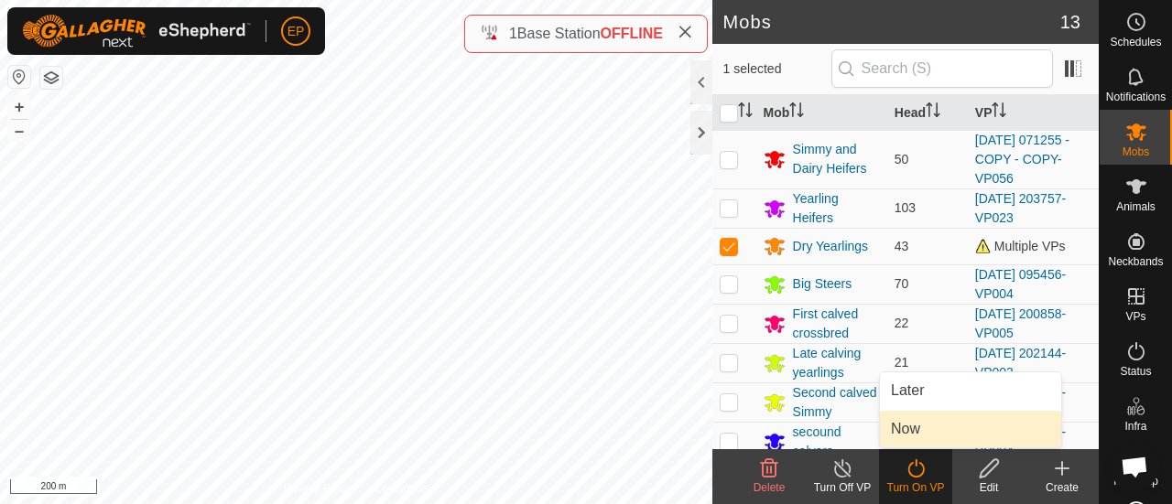
click at [913, 429] on link "Now" at bounding box center [970, 429] width 181 height 37
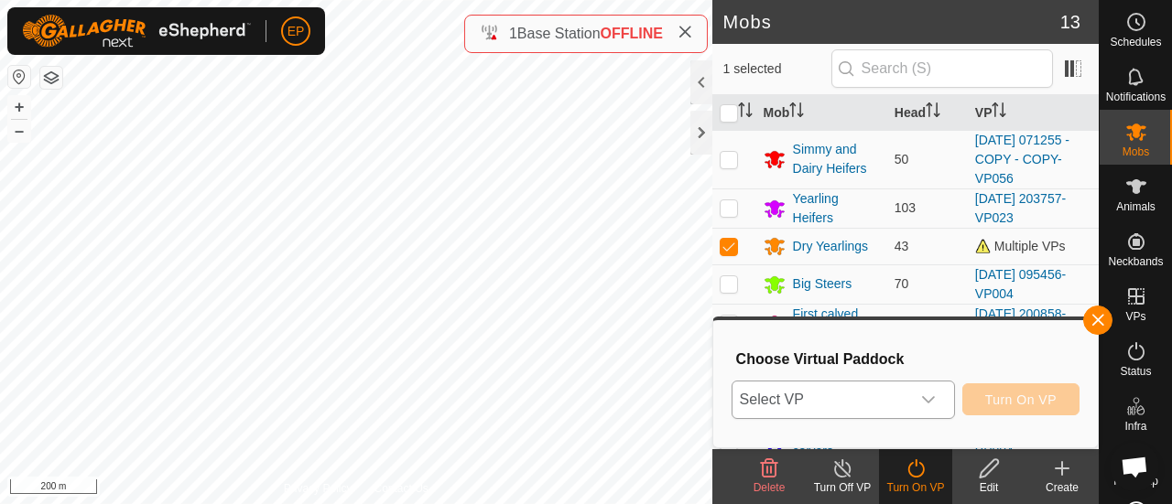
click at [882, 404] on span "Select VP" at bounding box center [821, 400] width 178 height 37
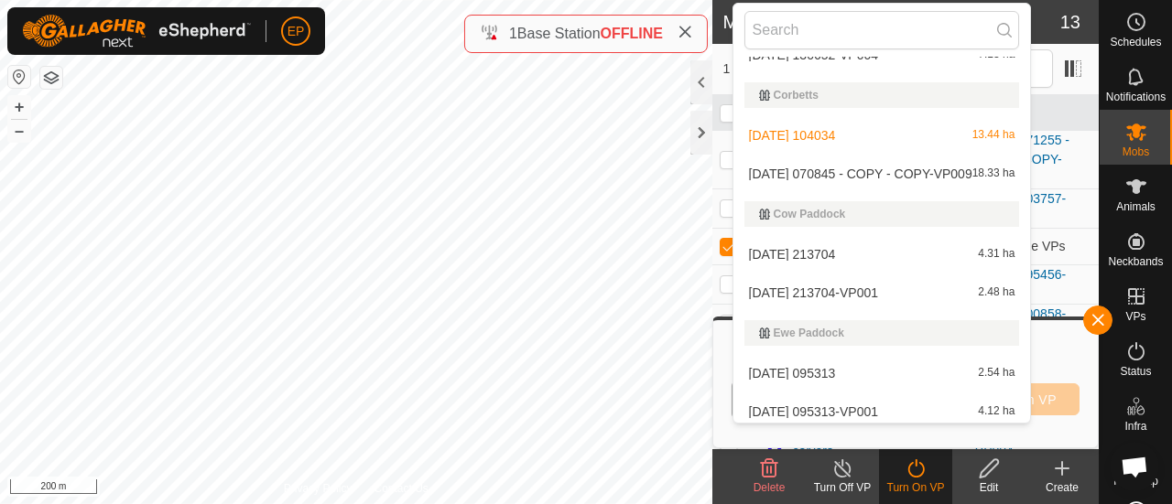
scroll to position [683, 0]
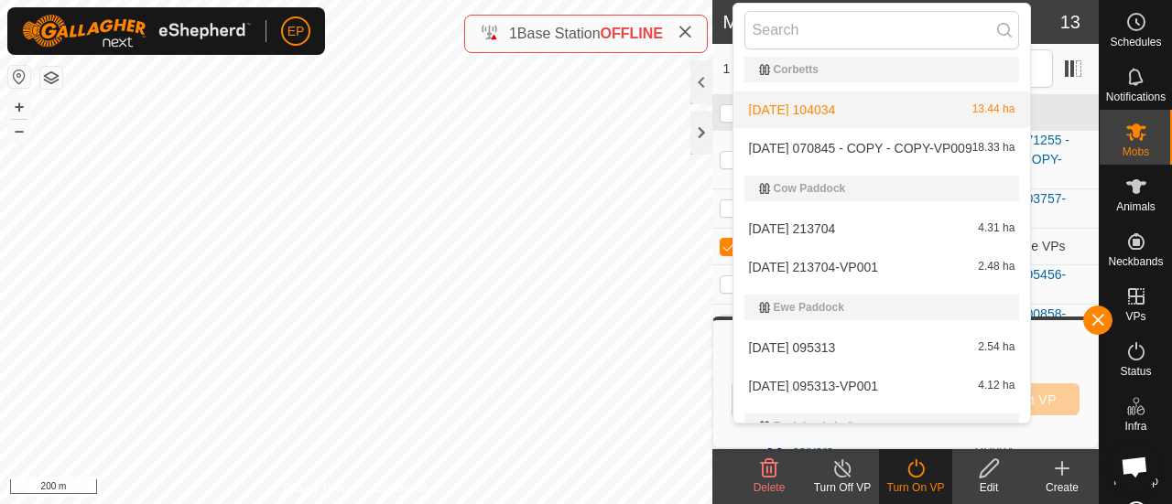
click at [1078, 30] on span "13" at bounding box center [1070, 21] width 20 height 27
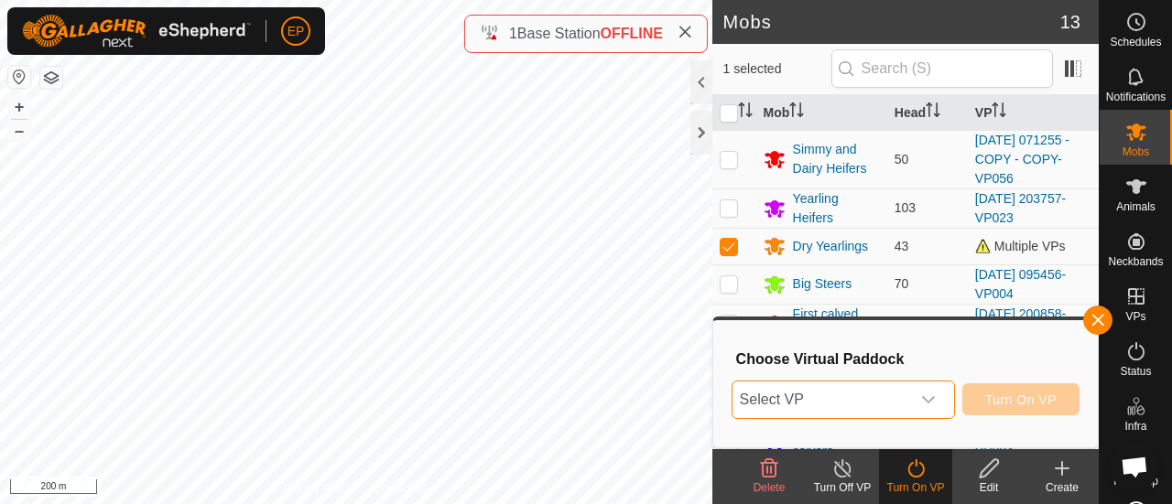
click at [887, 402] on span "Select VP" at bounding box center [821, 400] width 178 height 37
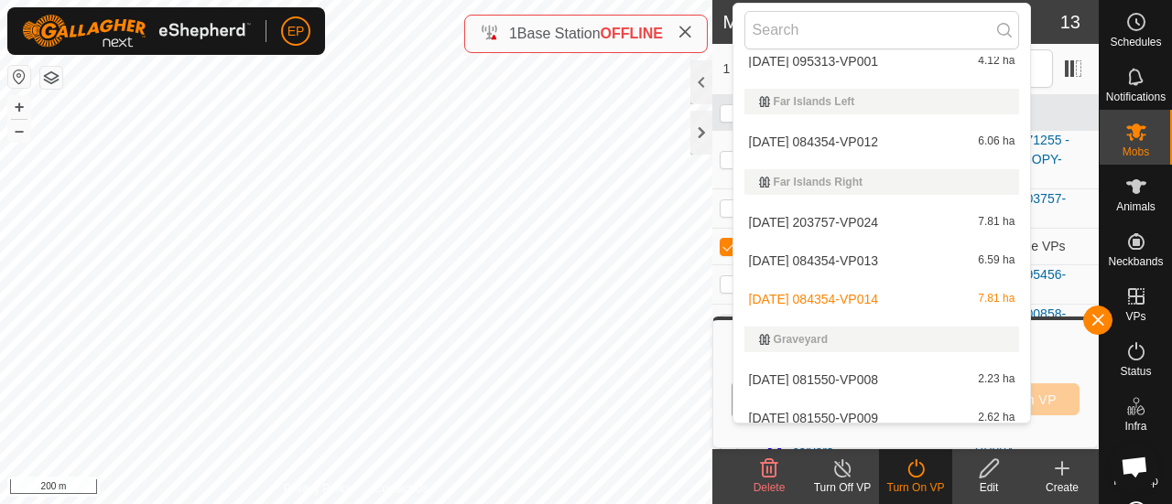
scroll to position [1002, 0]
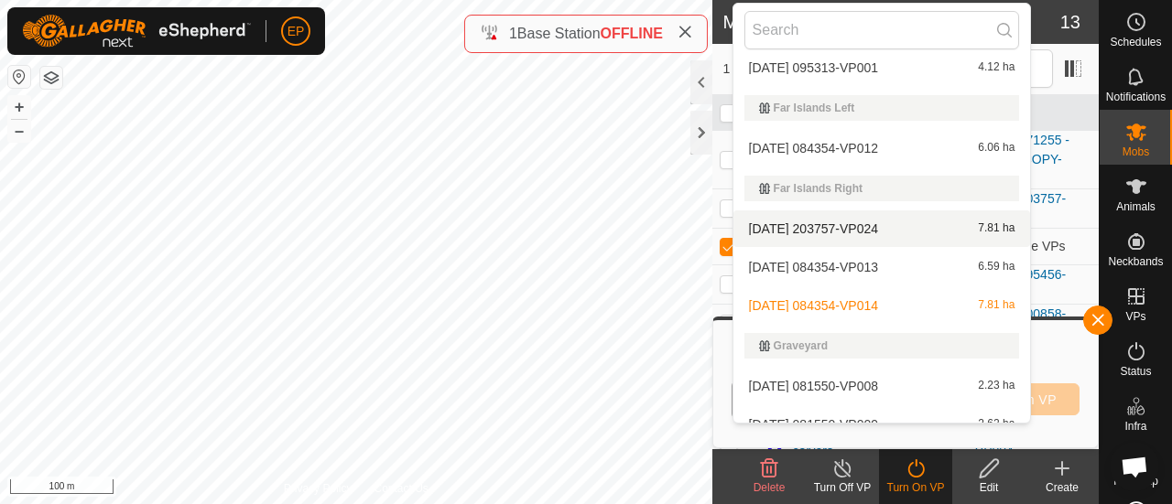
click at [779, 233] on li "[DATE] 203757-VP024 7.81 ha" at bounding box center [882, 229] width 298 height 37
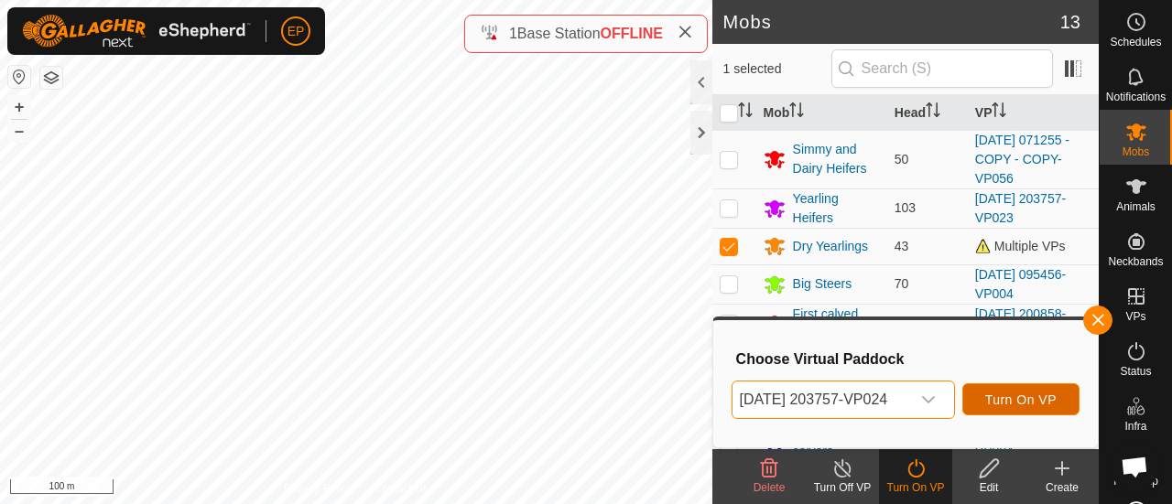
click at [1006, 393] on span "Turn On VP" at bounding box center [1020, 400] width 71 height 15
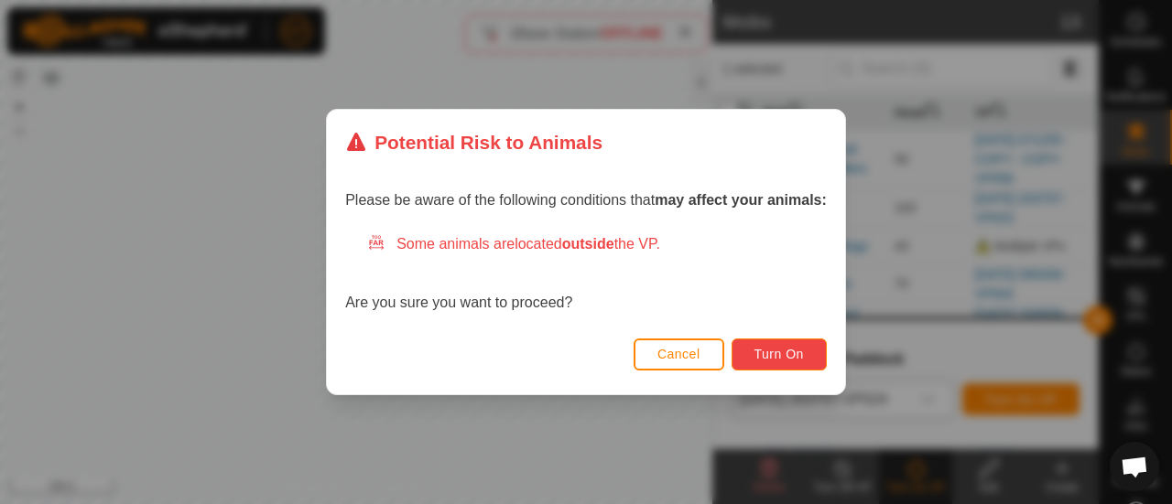
click at [783, 350] on span "Turn On" at bounding box center [778, 354] width 49 height 15
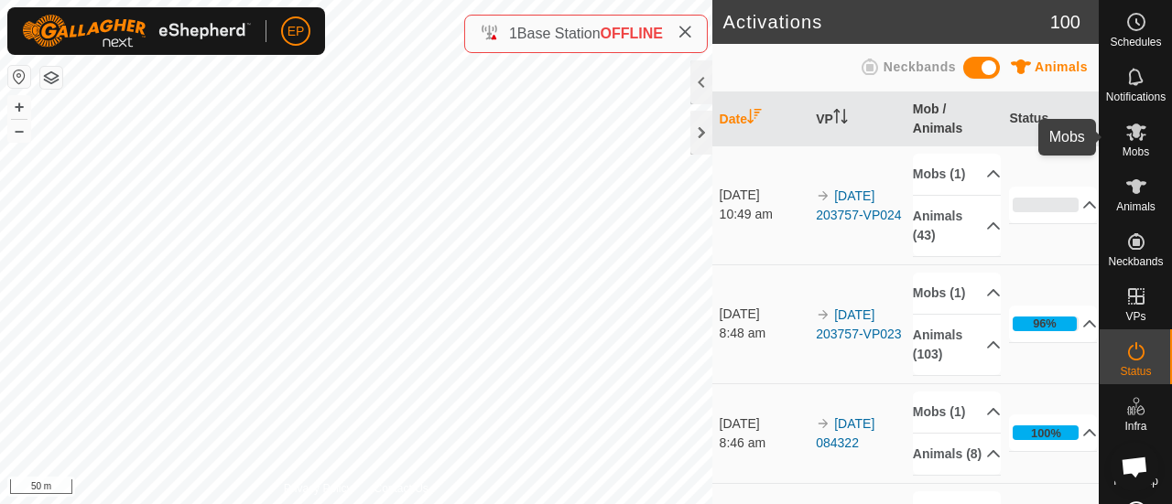
click at [1133, 125] on icon at bounding box center [1136, 132] width 22 height 22
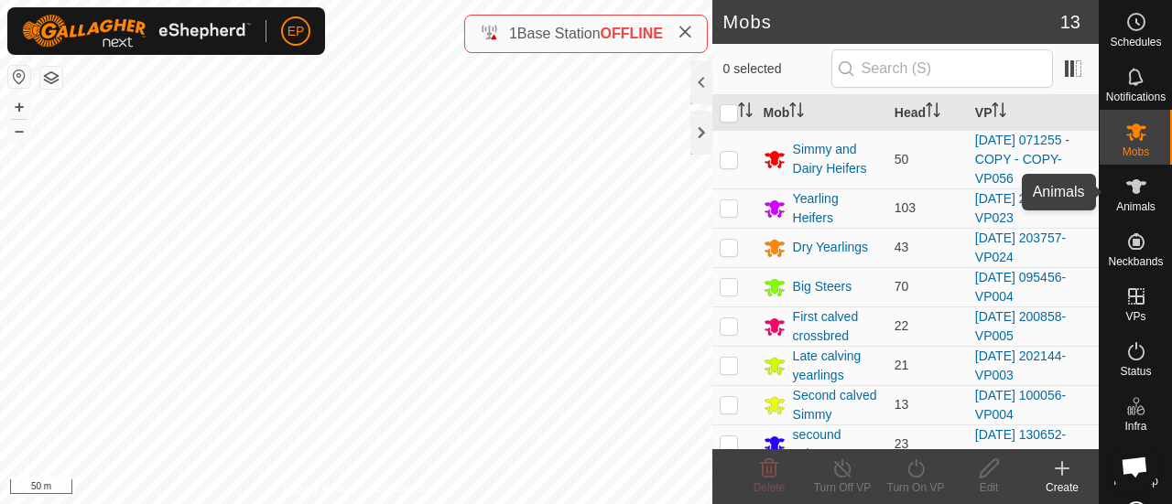
click at [1131, 185] on icon at bounding box center [1136, 186] width 20 height 15
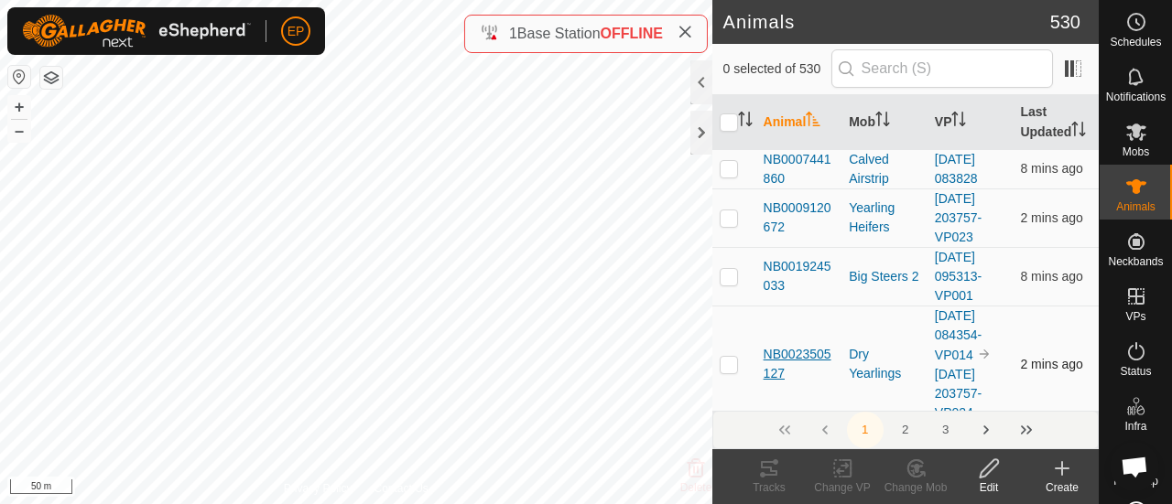
click at [790, 367] on span "NB0023505127" at bounding box center [799, 364] width 71 height 38
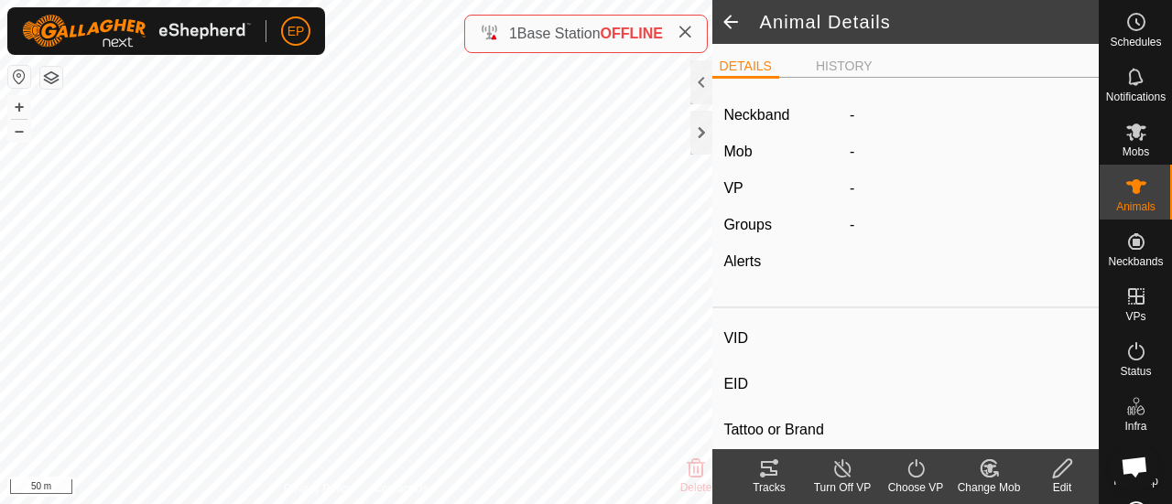
type input "NB0023505127"
type input "-"
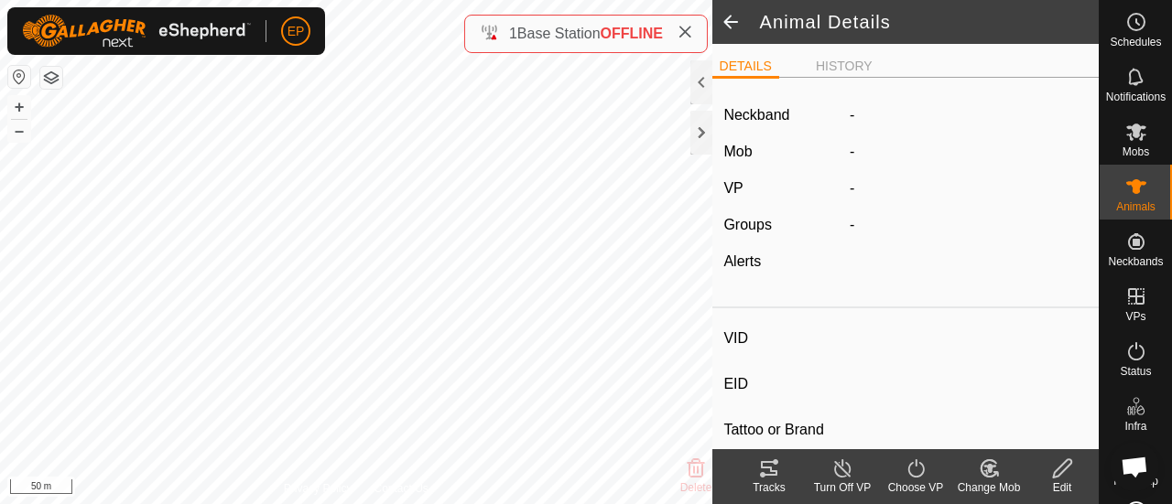
type input "-"
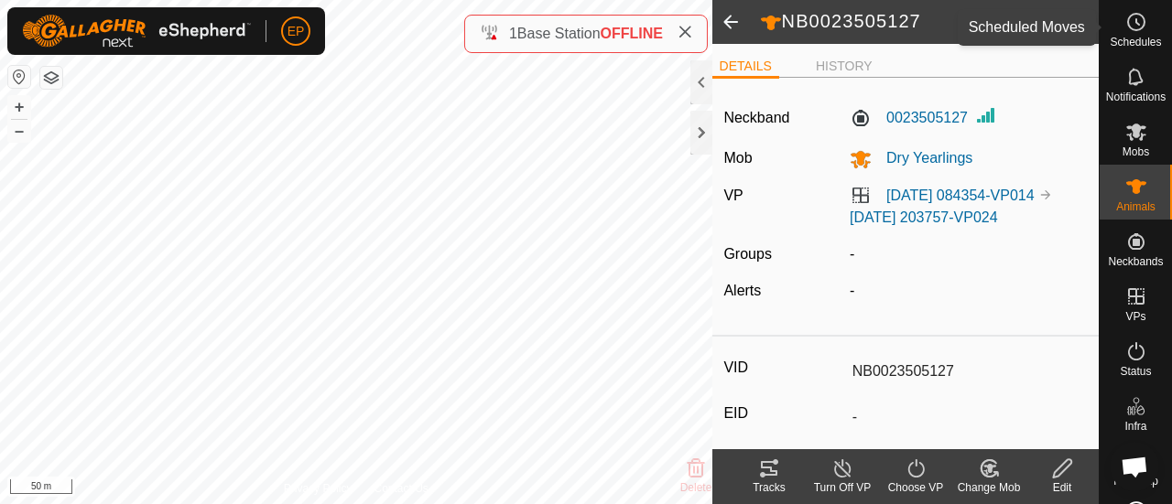
click at [1120, 10] on es-schedule-vp-svg-icon at bounding box center [1136, 21] width 33 height 29
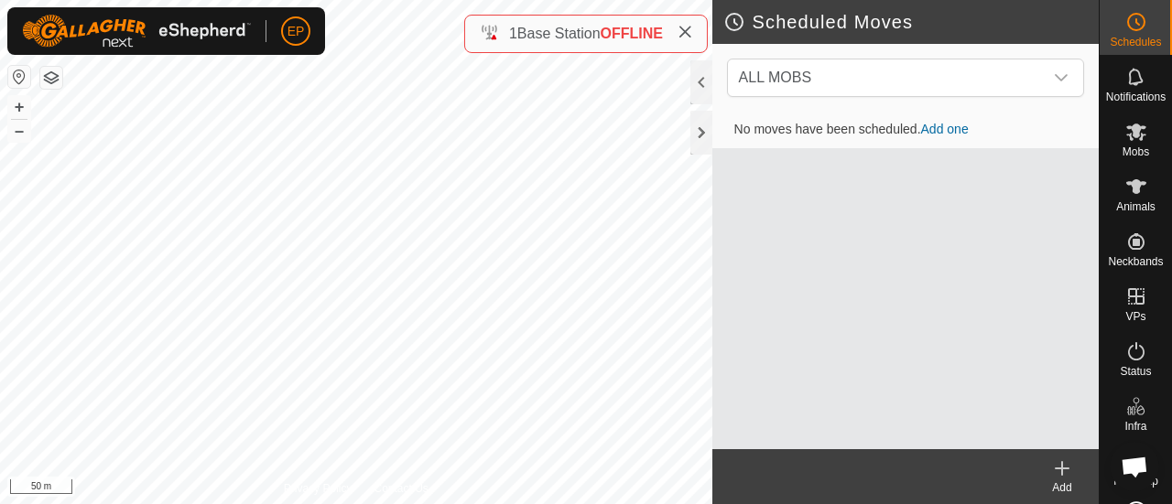
click at [1125, 11] on icon at bounding box center [1136, 22] width 22 height 22
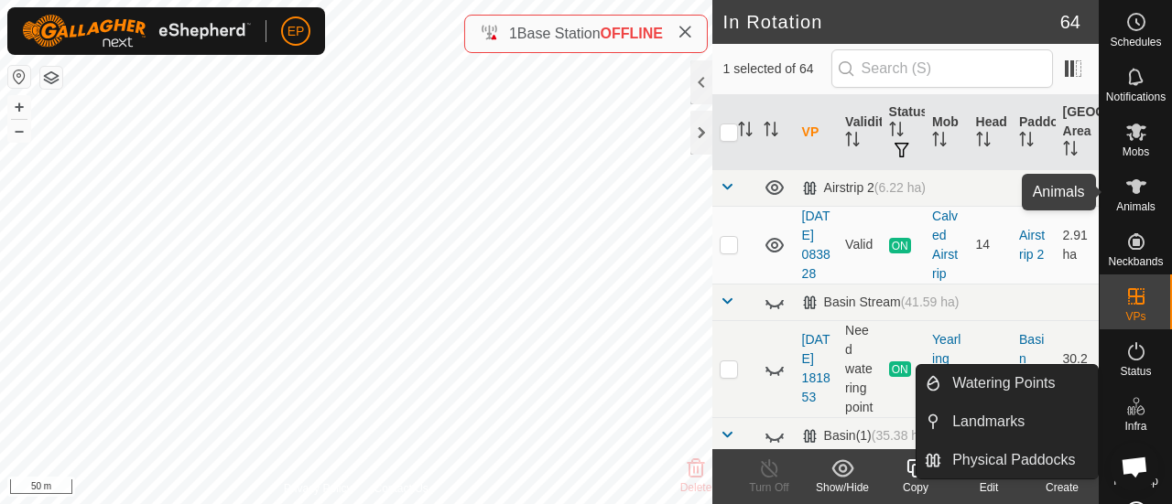
click at [1120, 194] on es-animals-svg-icon at bounding box center [1136, 186] width 33 height 29
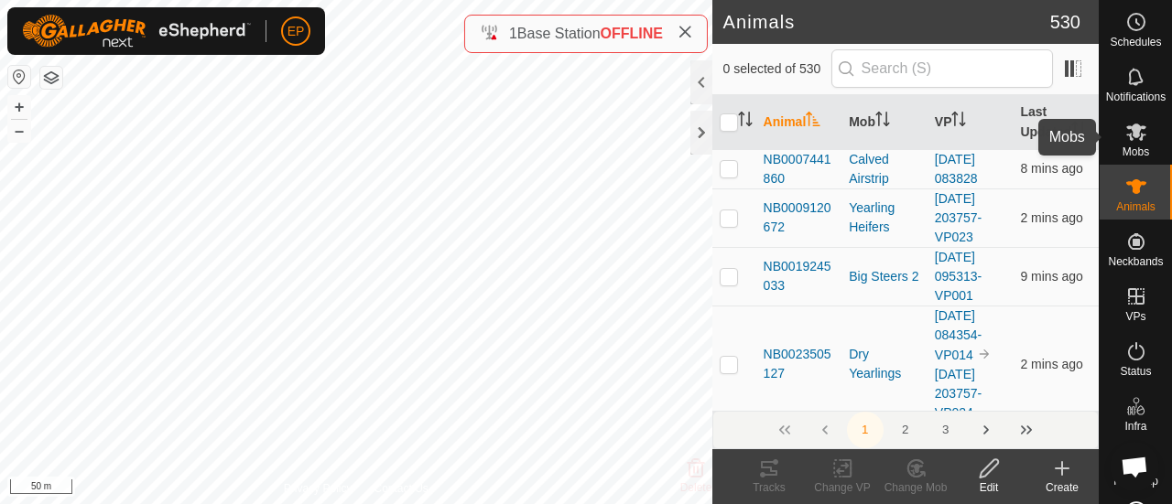
click at [1126, 150] on span "Mobs" at bounding box center [1135, 151] width 27 height 11
